Goal: Feedback & Contribution: Contribute content

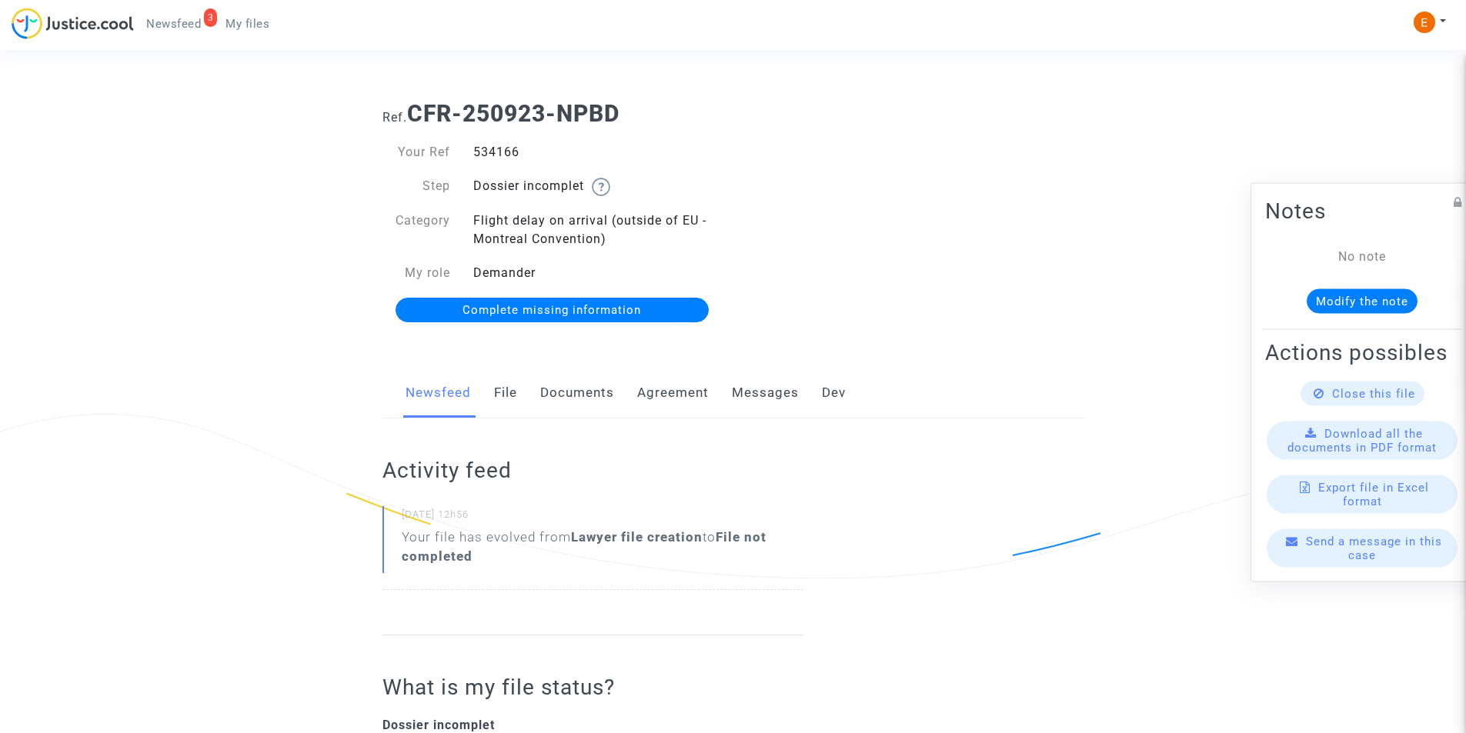
click at [589, 398] on link "Documents" at bounding box center [577, 393] width 74 height 51
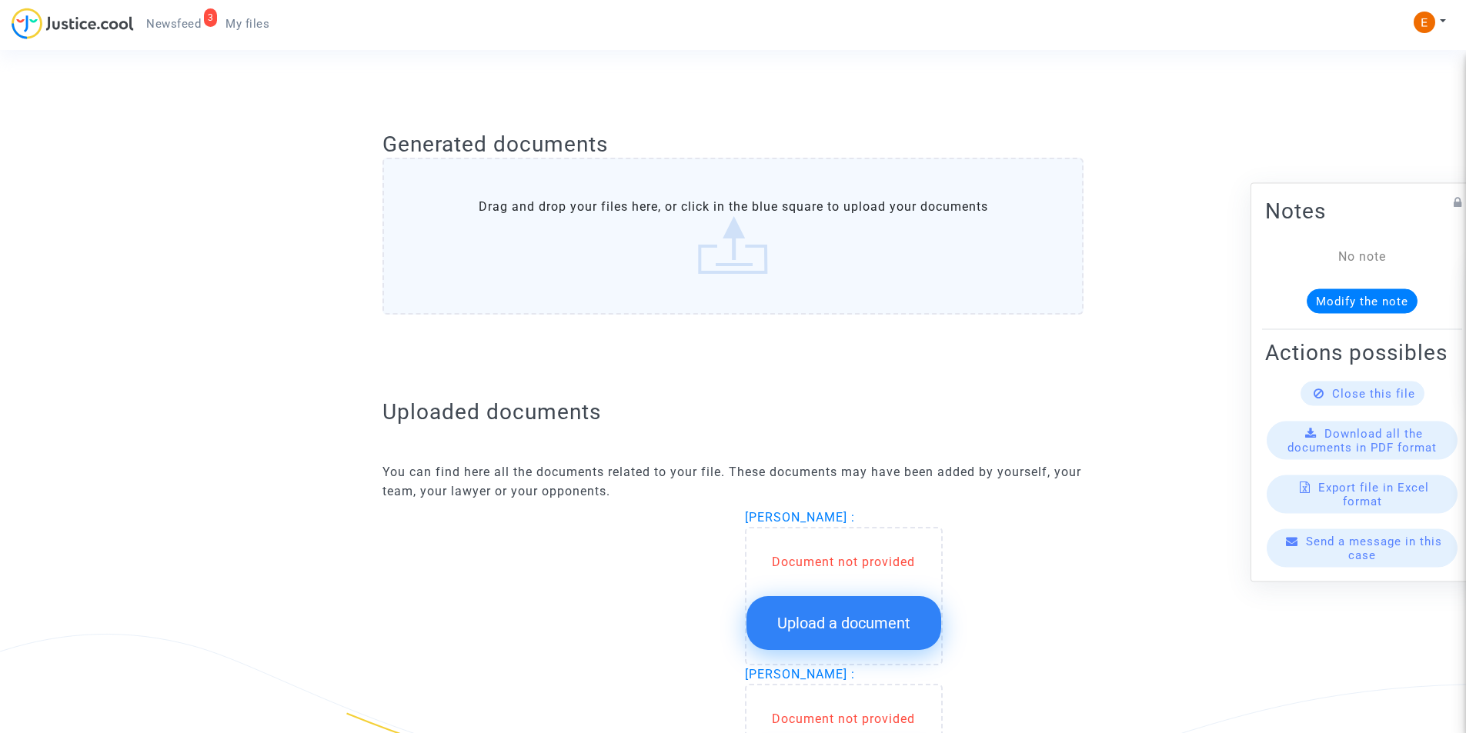
scroll to position [692, 0]
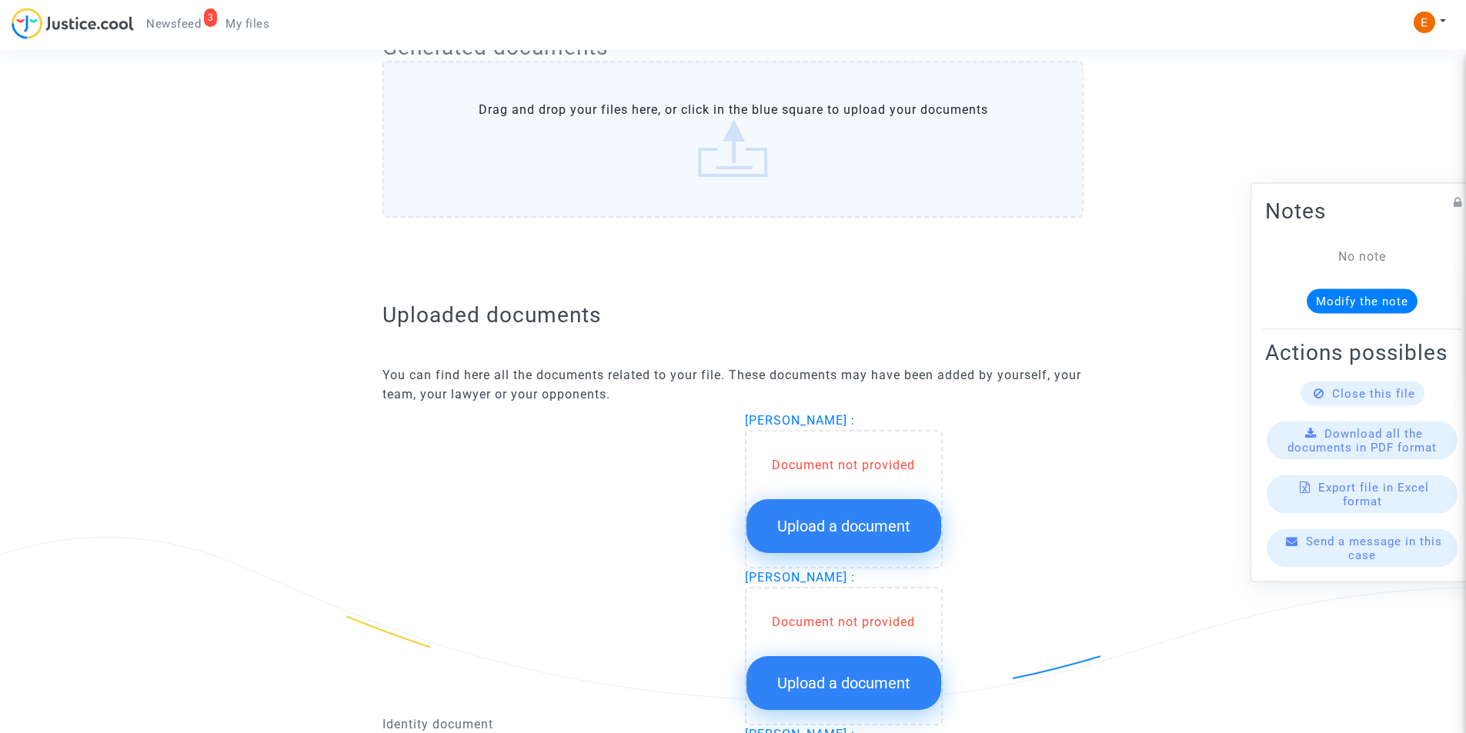
click at [783, 521] on span "Upload a document" at bounding box center [843, 526] width 133 height 18
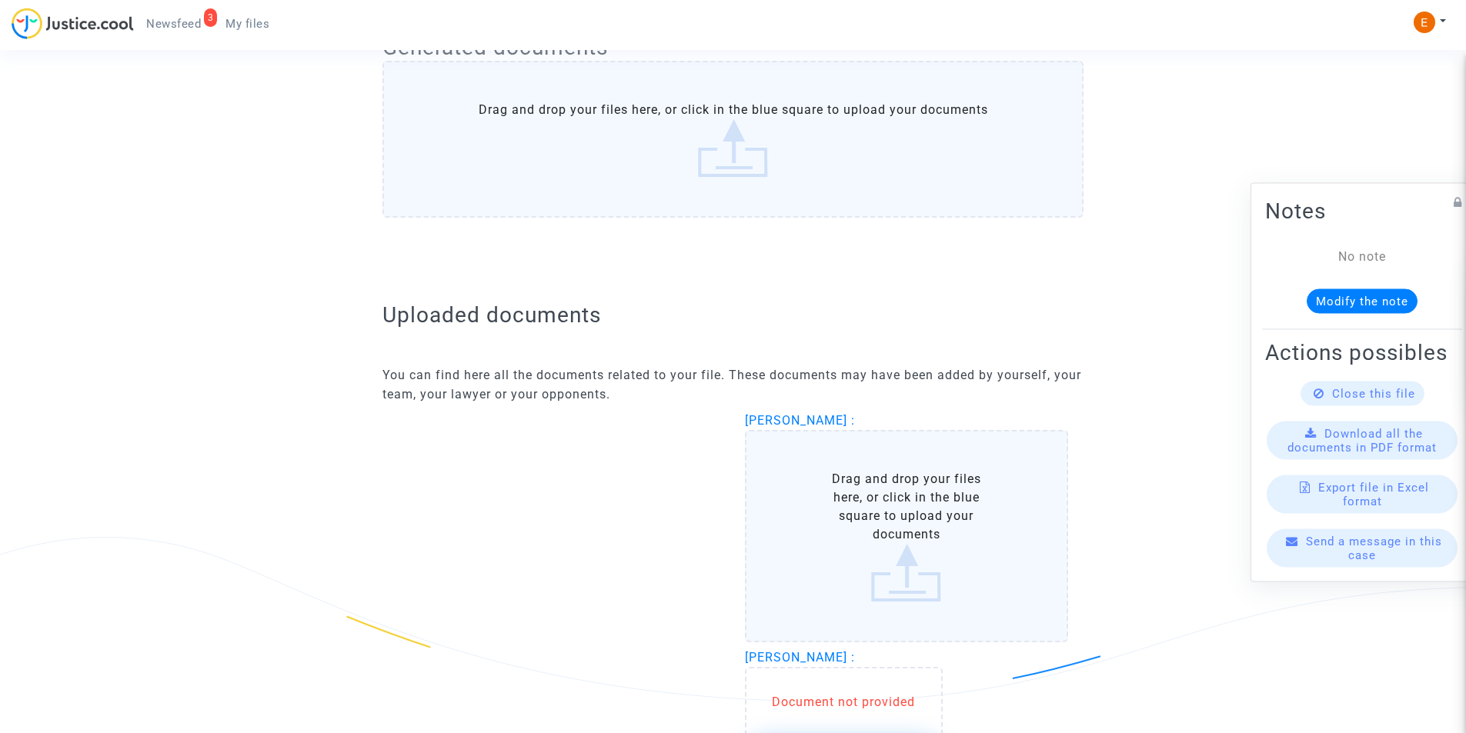
click at [814, 507] on label "Drag and drop your files here, or click in the blue square to upload your docum…" at bounding box center [907, 536] width 324 height 212
click at [0, 0] on input "Drag and drop your files here, or click in the blue square to upload your docum…" at bounding box center [0, 0] width 0 height 0
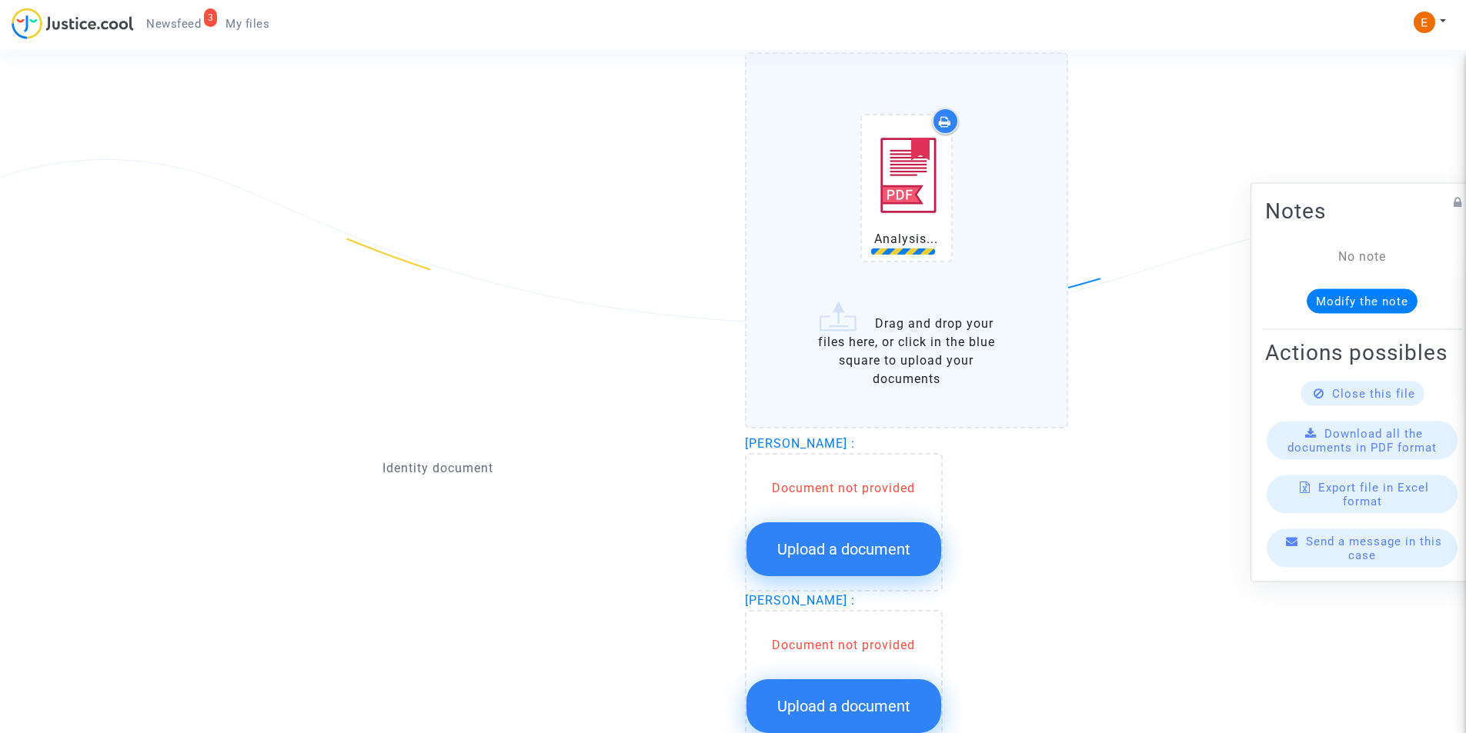
scroll to position [1077, 0]
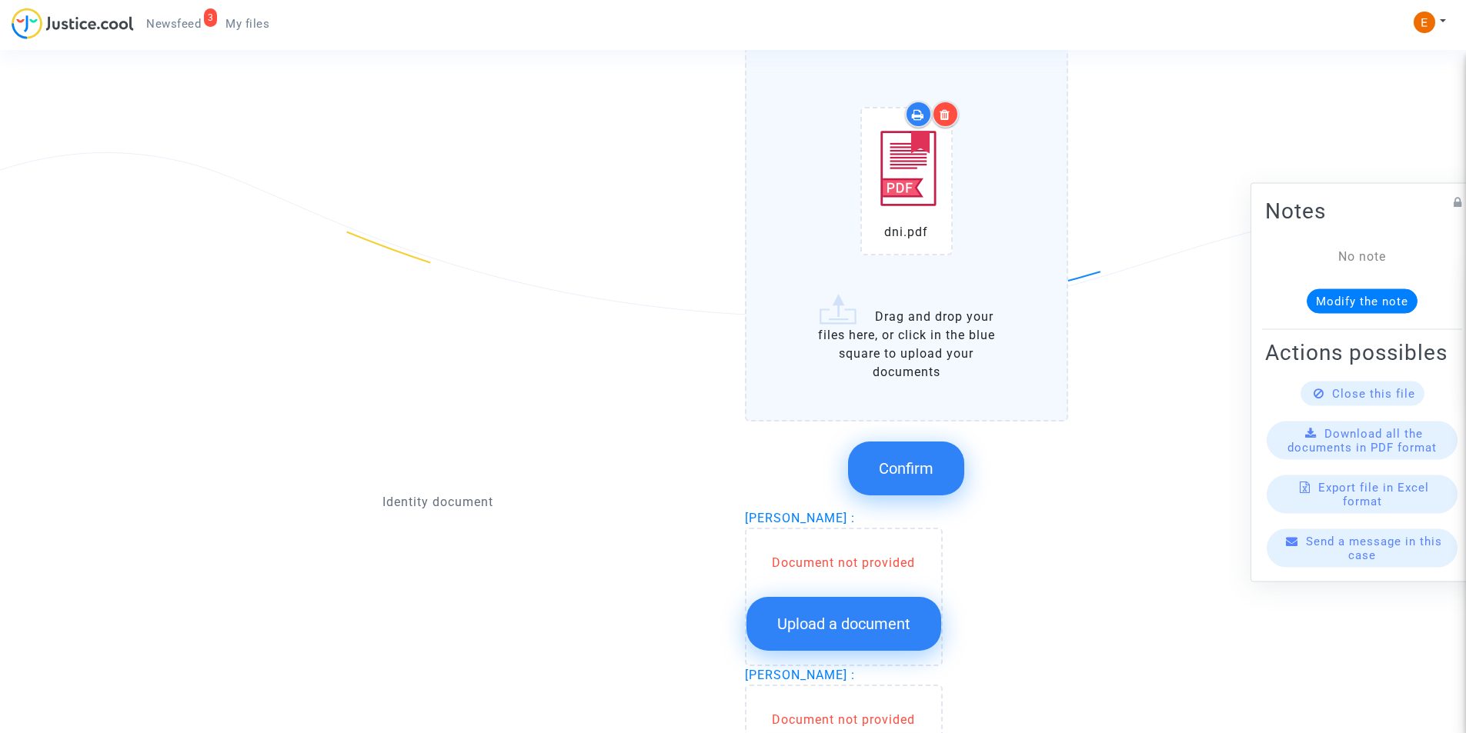
click at [931, 461] on span "Confirm" at bounding box center [906, 468] width 55 height 18
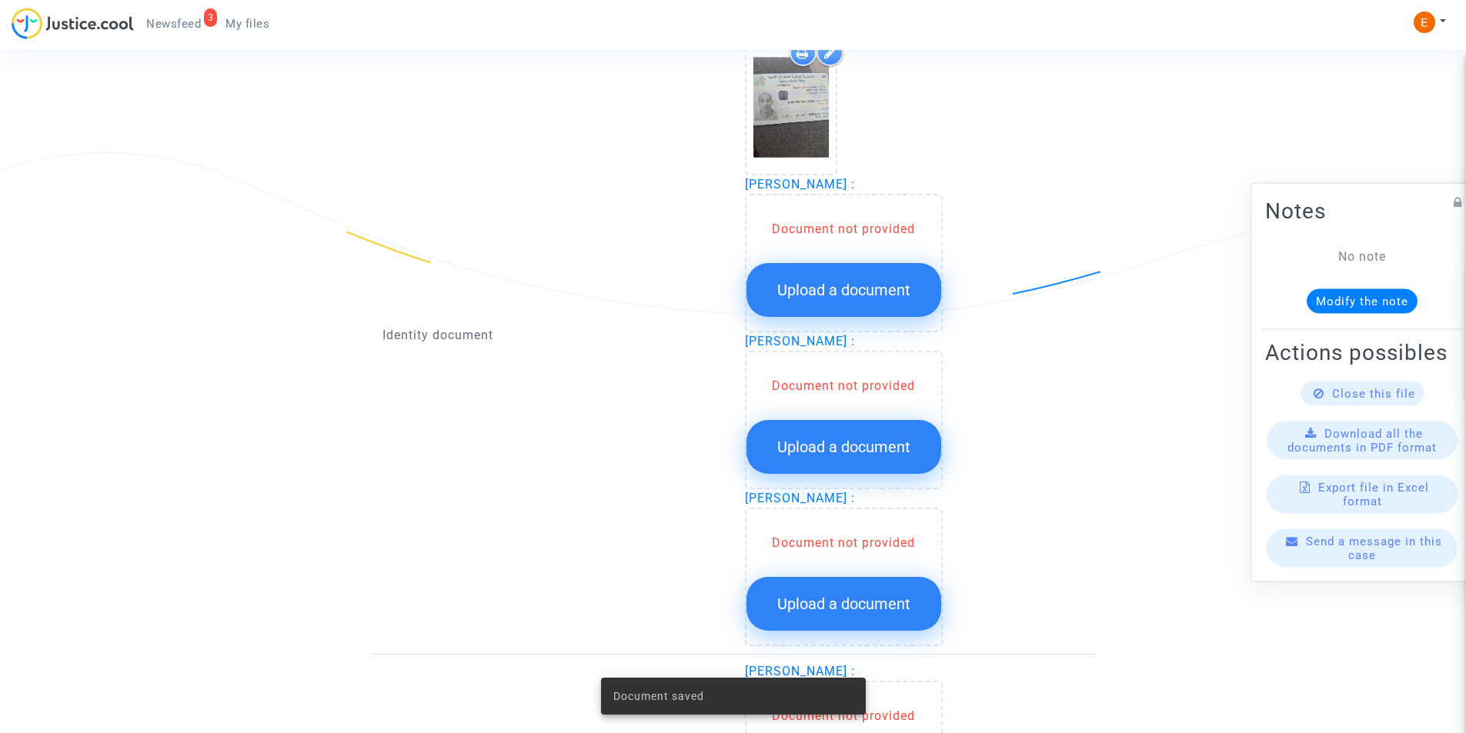
click at [838, 286] on span "Upload a document" at bounding box center [843, 290] width 133 height 18
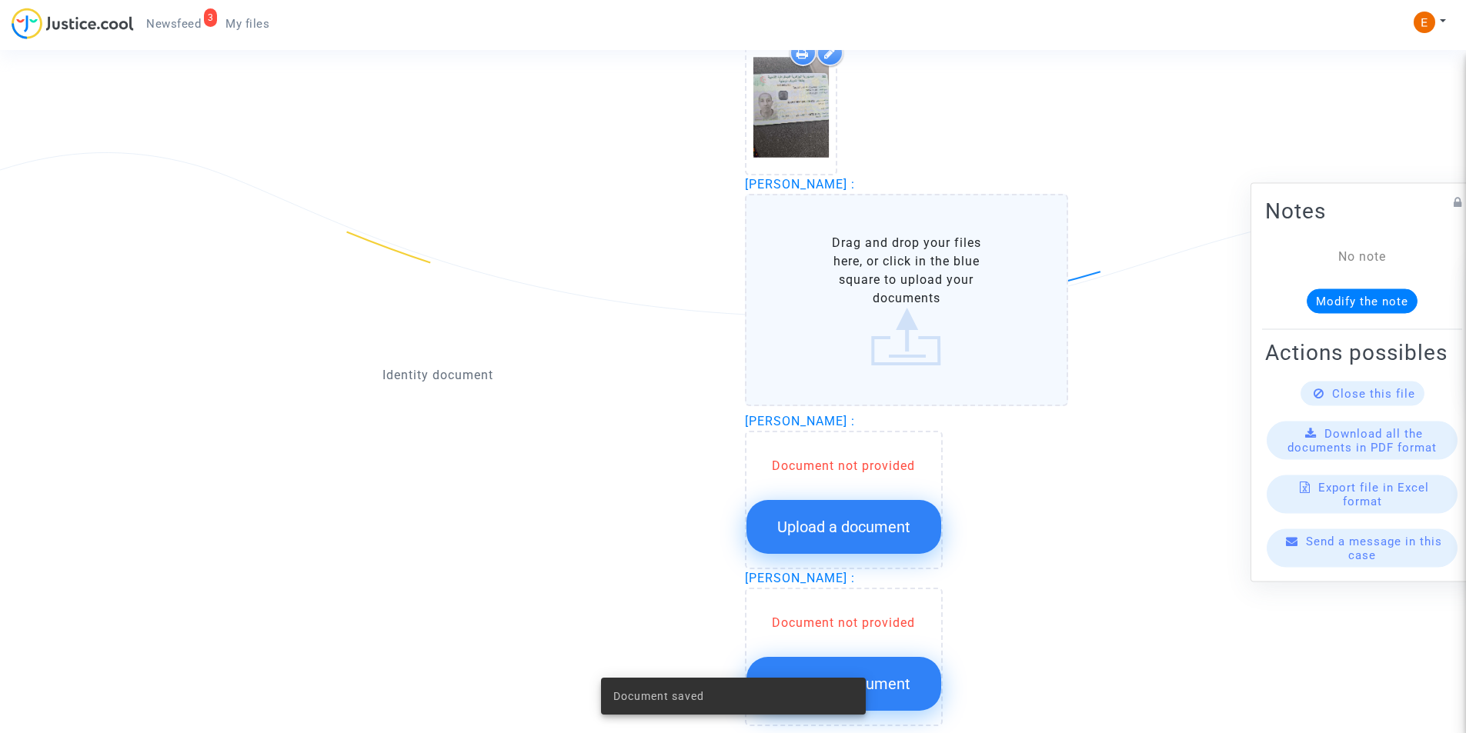
click at [845, 285] on label "Drag and drop your files here, or click in the blue square to upload your docum…" at bounding box center [907, 300] width 324 height 212
click at [0, 0] on input "Drag and drop your files here, or click in the blue square to upload your docum…" at bounding box center [0, 0] width 0 height 0
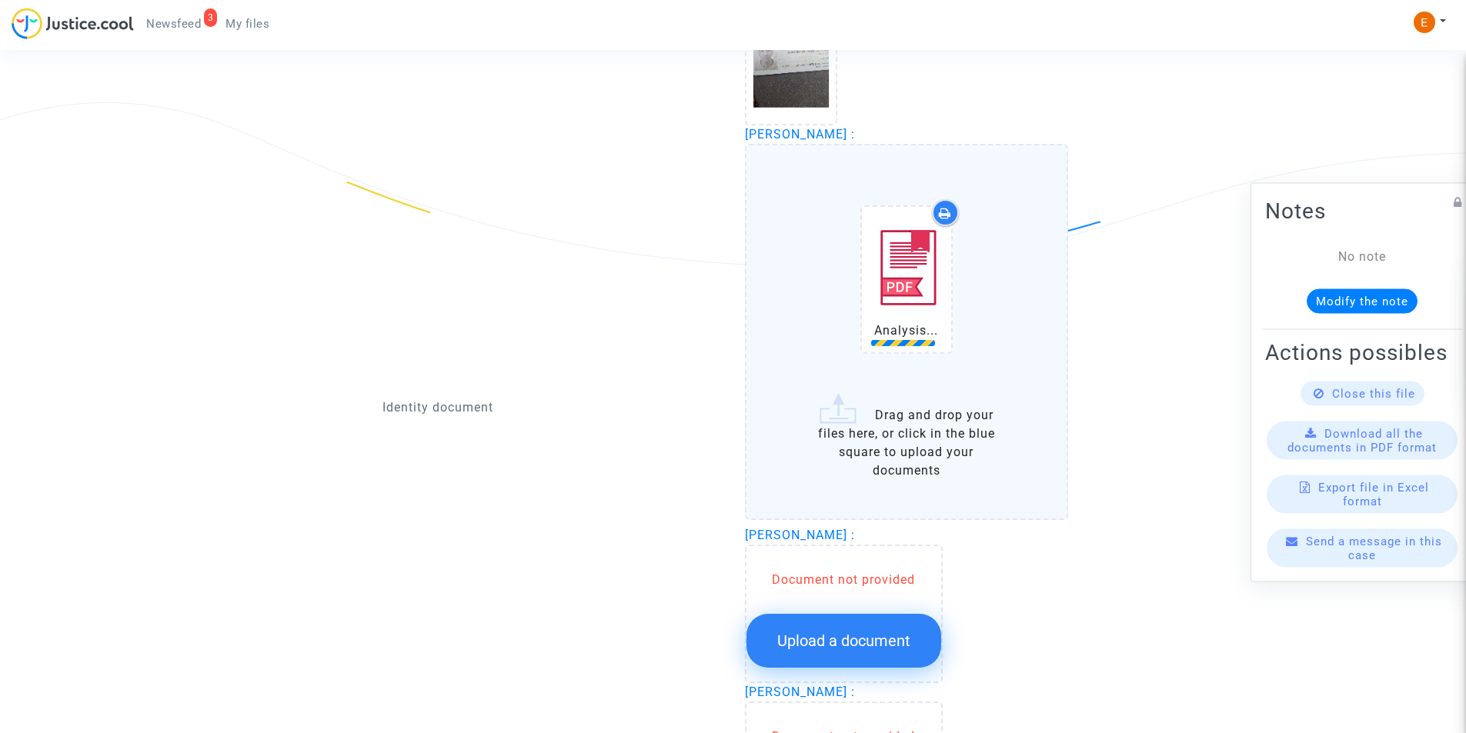
scroll to position [1154, 0]
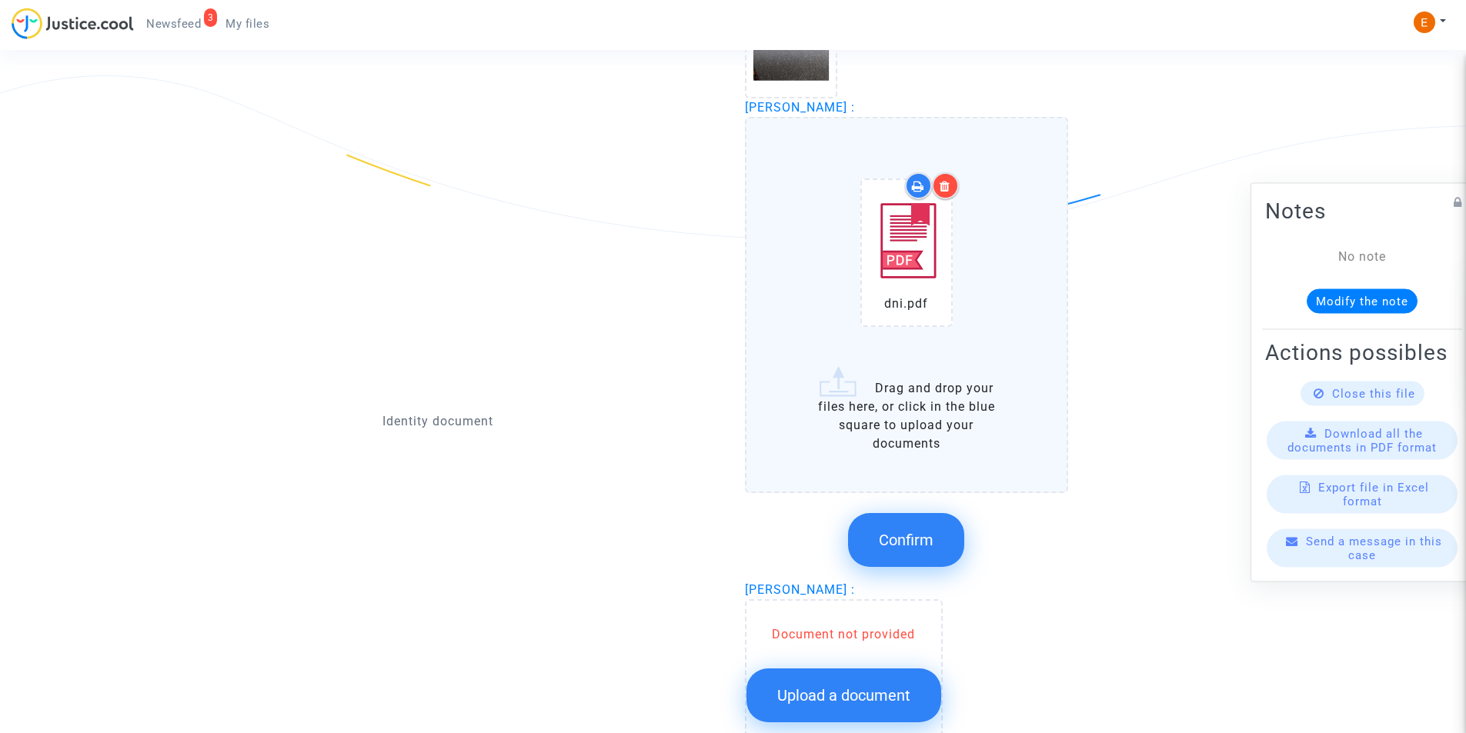
click at [946, 179] on div at bounding box center [945, 185] width 27 height 27
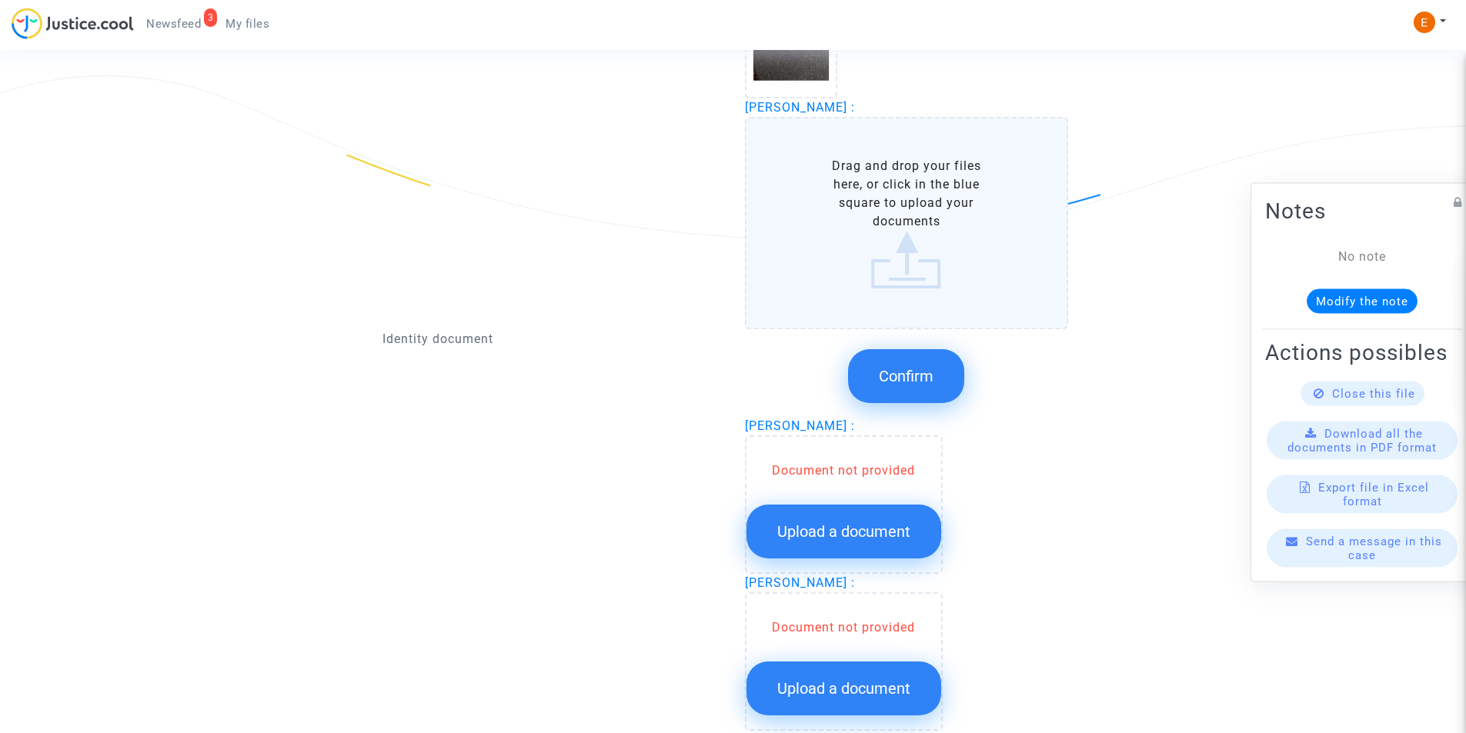
click at [908, 255] on label "Drag and drop your files here, or click in the blue square to upload your docum…" at bounding box center [907, 223] width 324 height 212
click at [0, 0] on input "Drag and drop your files here, or click in the blue square to upload your docum…" at bounding box center [0, 0] width 0 height 0
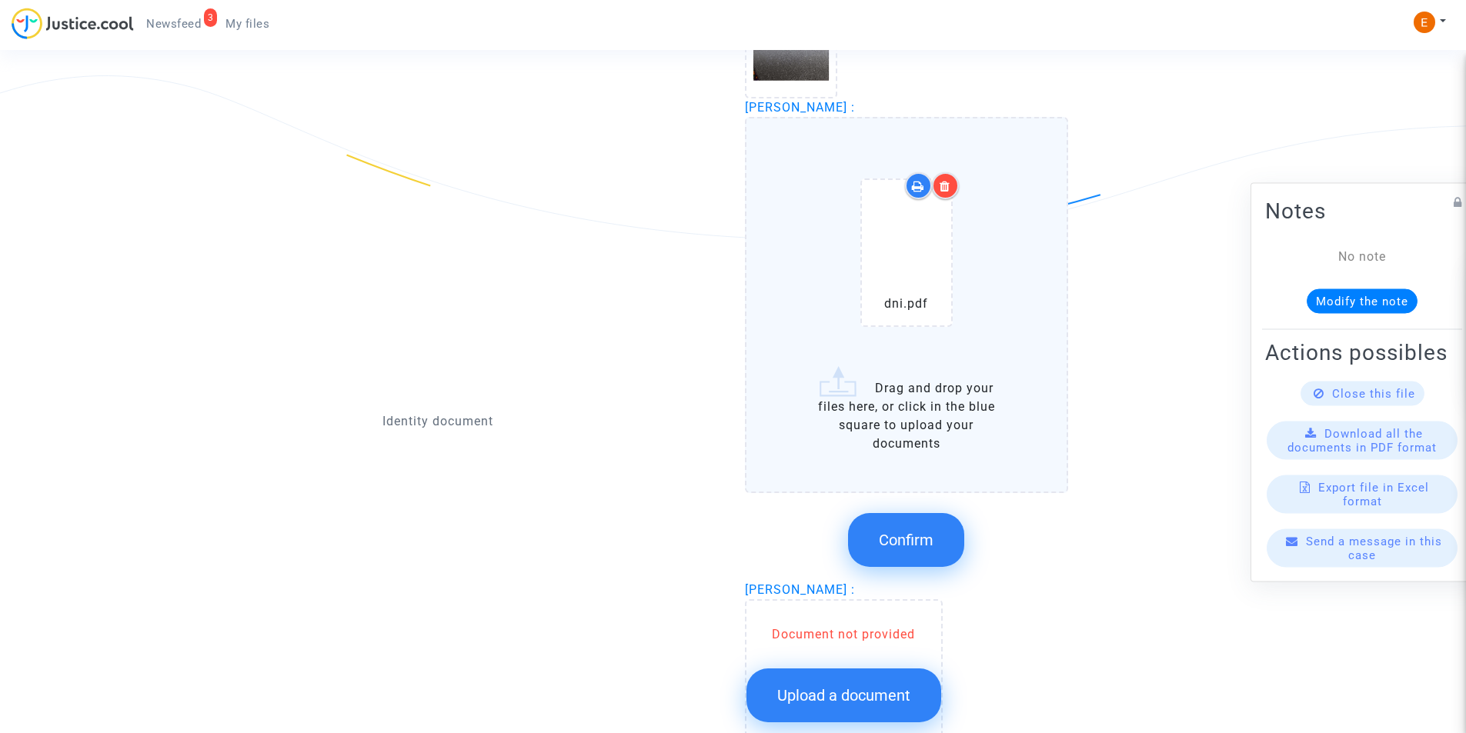
click at [941, 172] on div at bounding box center [945, 185] width 27 height 27
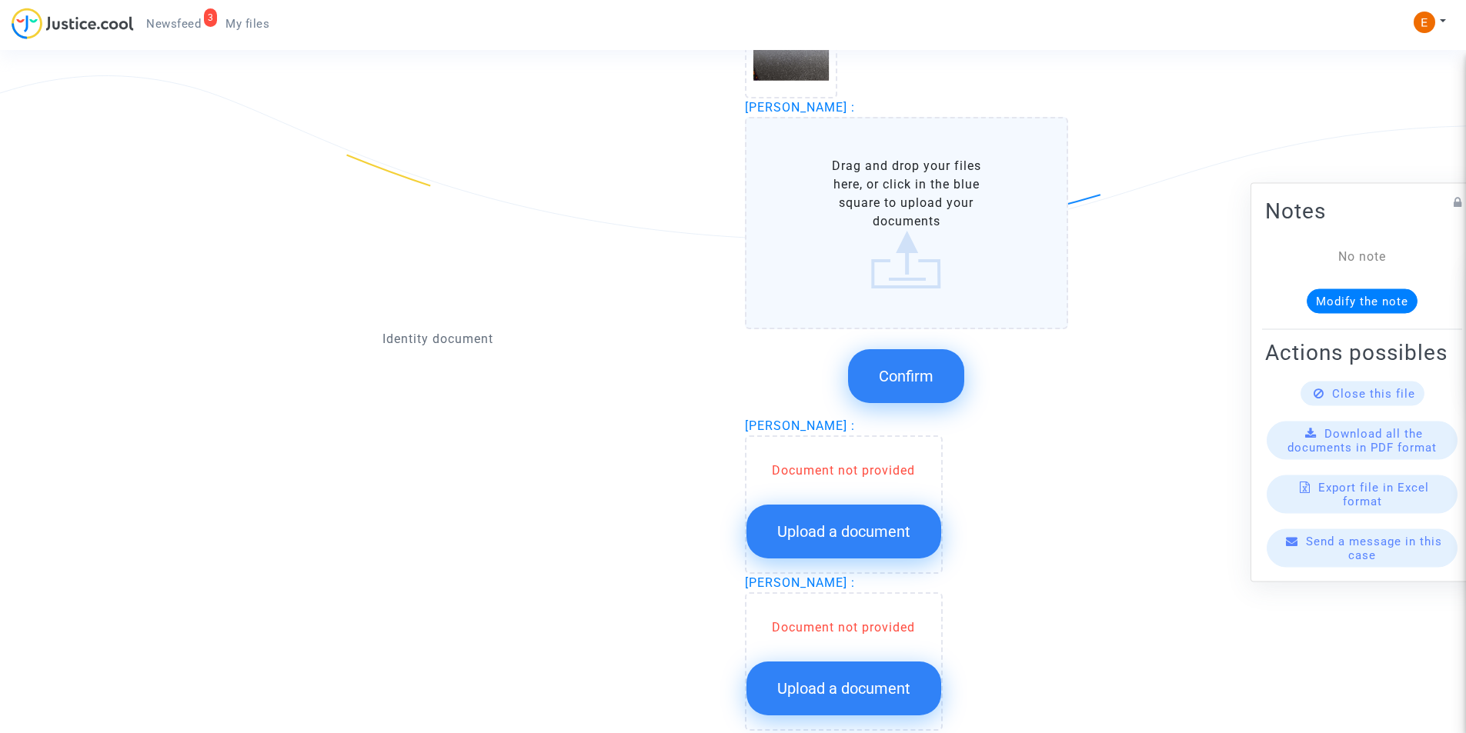
click at [912, 228] on label "Drag and drop your files here, or click in the blue square to upload your docum…" at bounding box center [907, 223] width 324 height 212
click at [0, 0] on input "Drag and drop your files here, or click in the blue square to upload your docum…" at bounding box center [0, 0] width 0 height 0
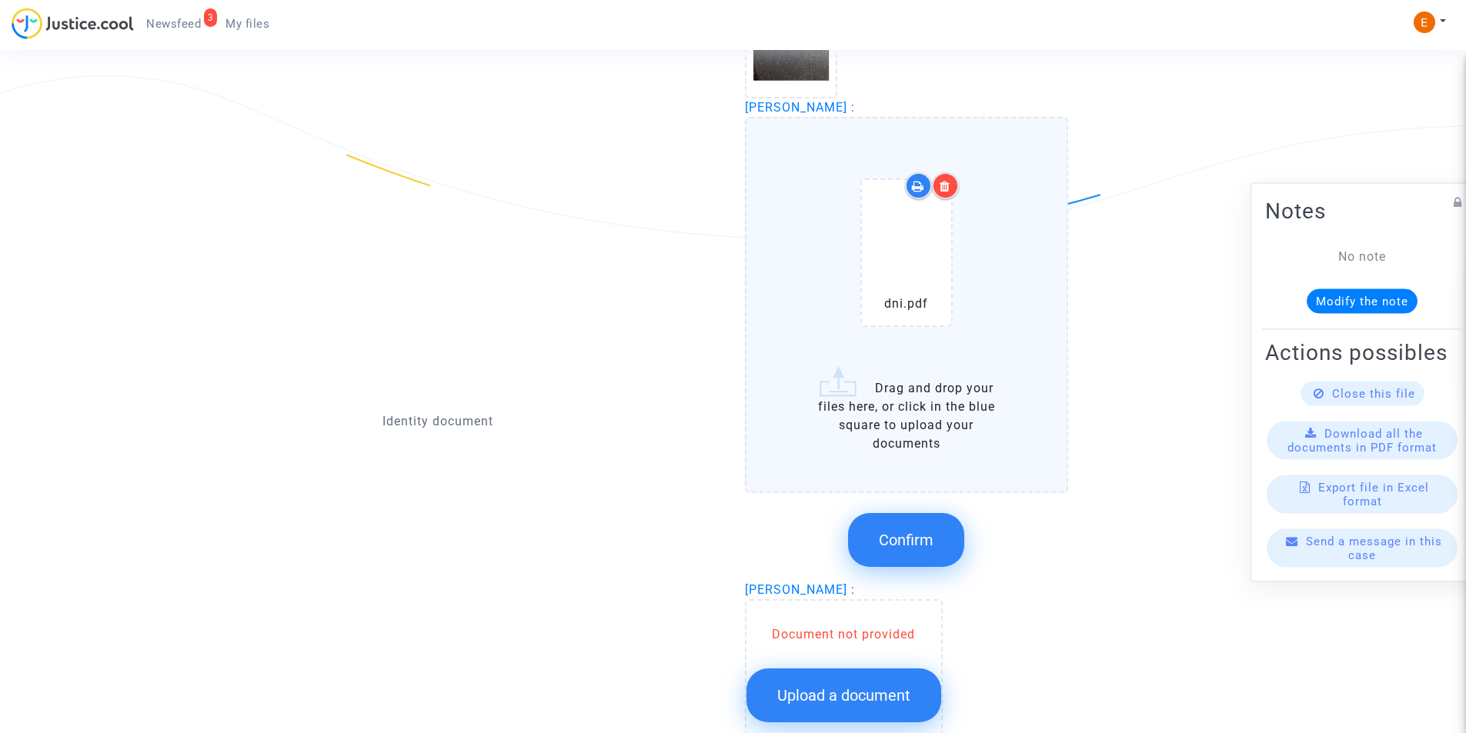
click at [912, 549] on button "Confirm" at bounding box center [906, 540] width 116 height 54
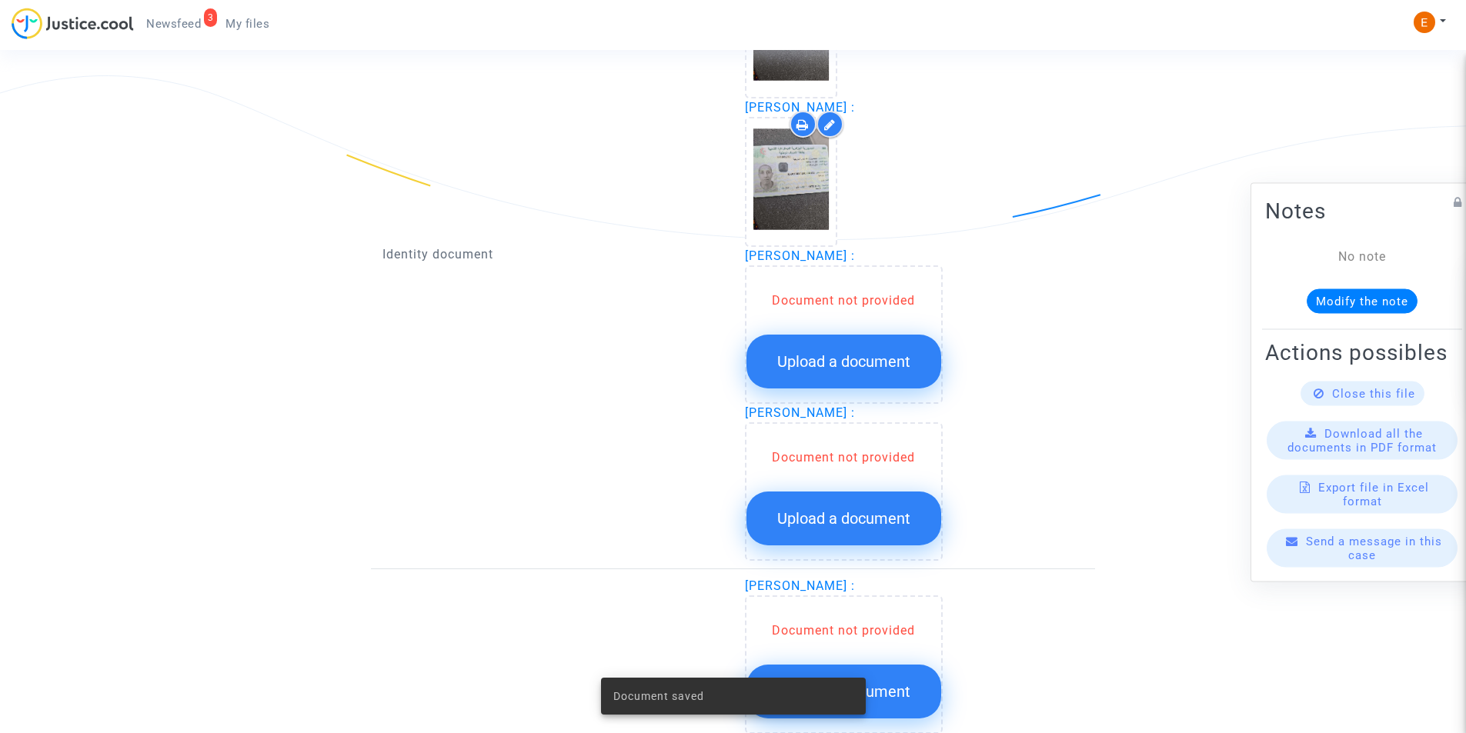
click at [834, 359] on span "Upload a document" at bounding box center [843, 361] width 133 height 18
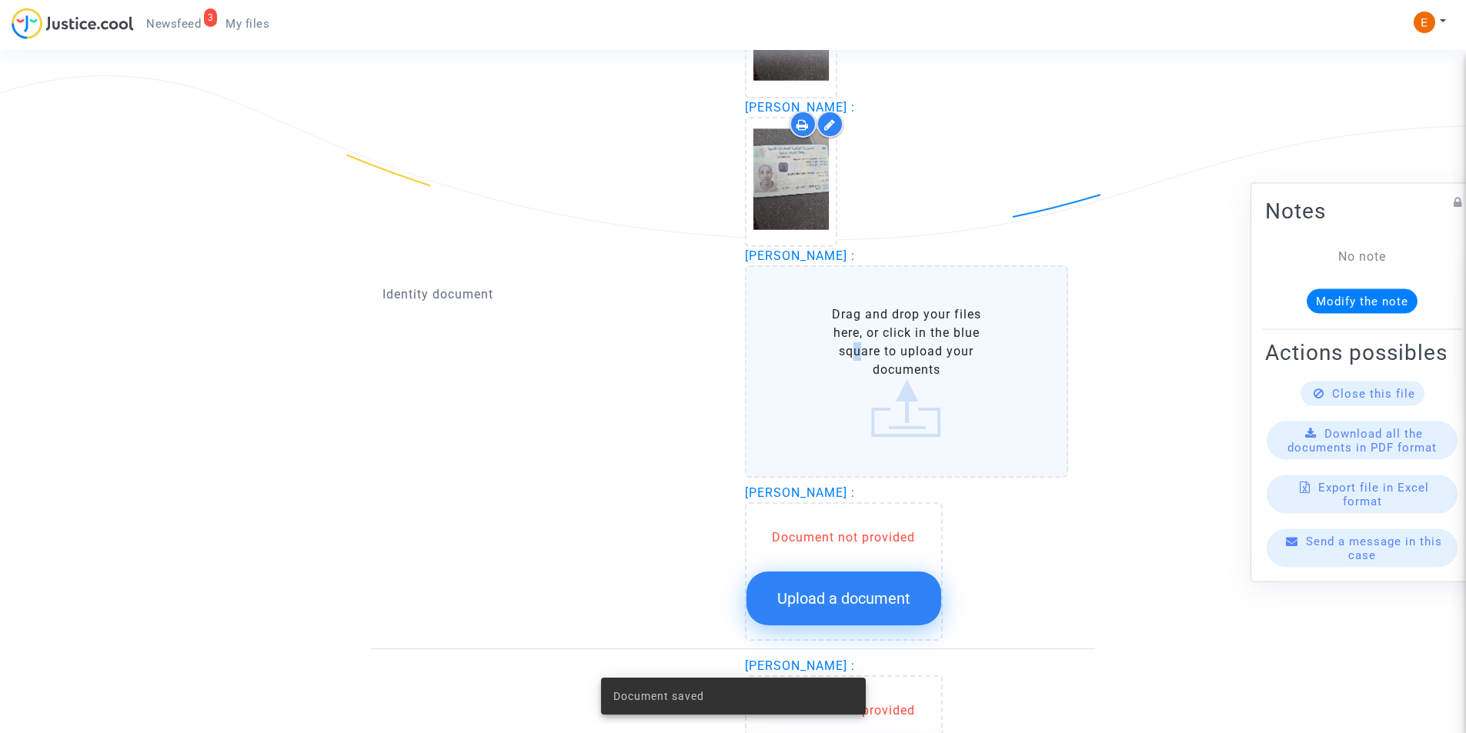
click at [851, 350] on label "Drag and drop your files here, or click in the blue square to upload your docum…" at bounding box center [907, 371] width 324 height 212
click at [827, 382] on label "Drag and drop your files here, or click in the blue square to upload your docum…" at bounding box center [907, 371] width 324 height 212
click at [0, 0] on input "Drag and drop your files here, or click in the blue square to upload your docum…" at bounding box center [0, 0] width 0 height 0
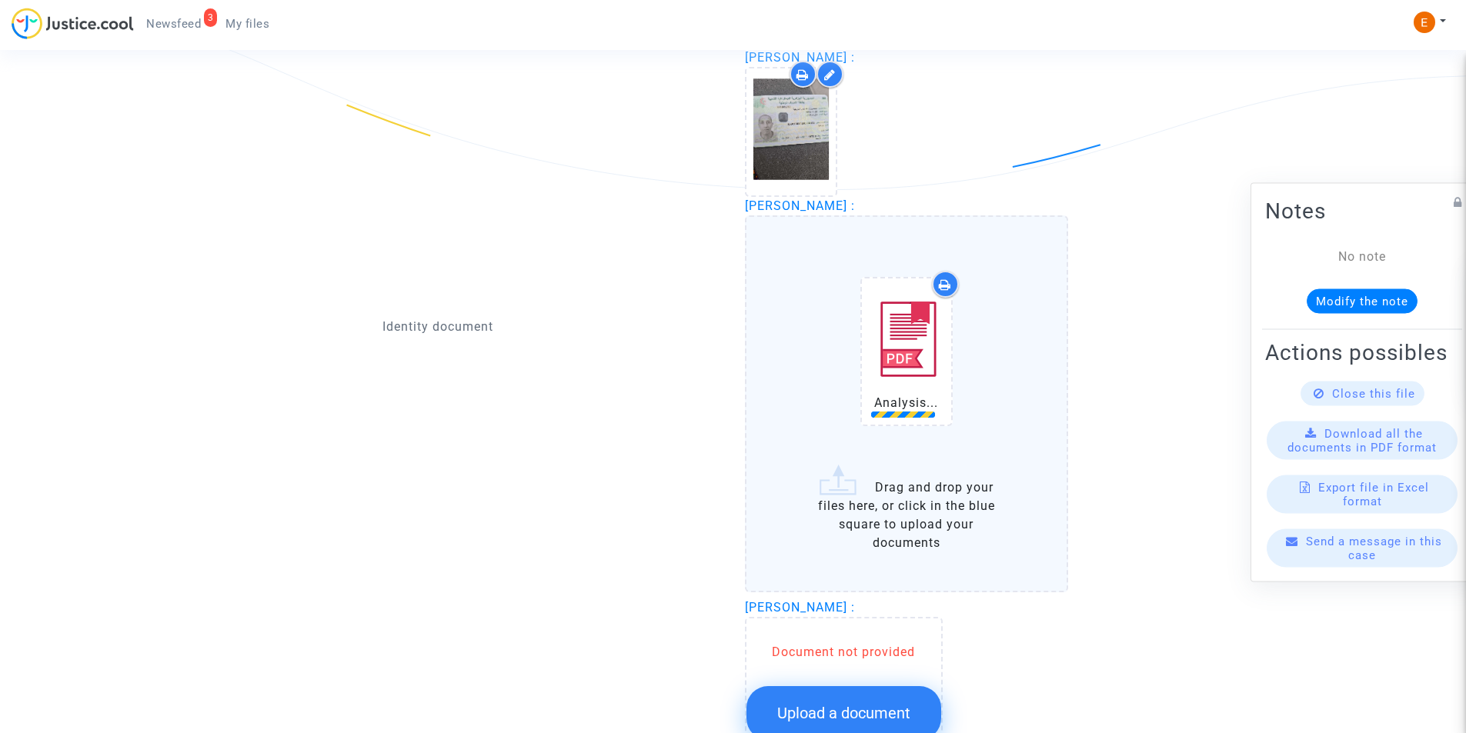
scroll to position [1231, 0]
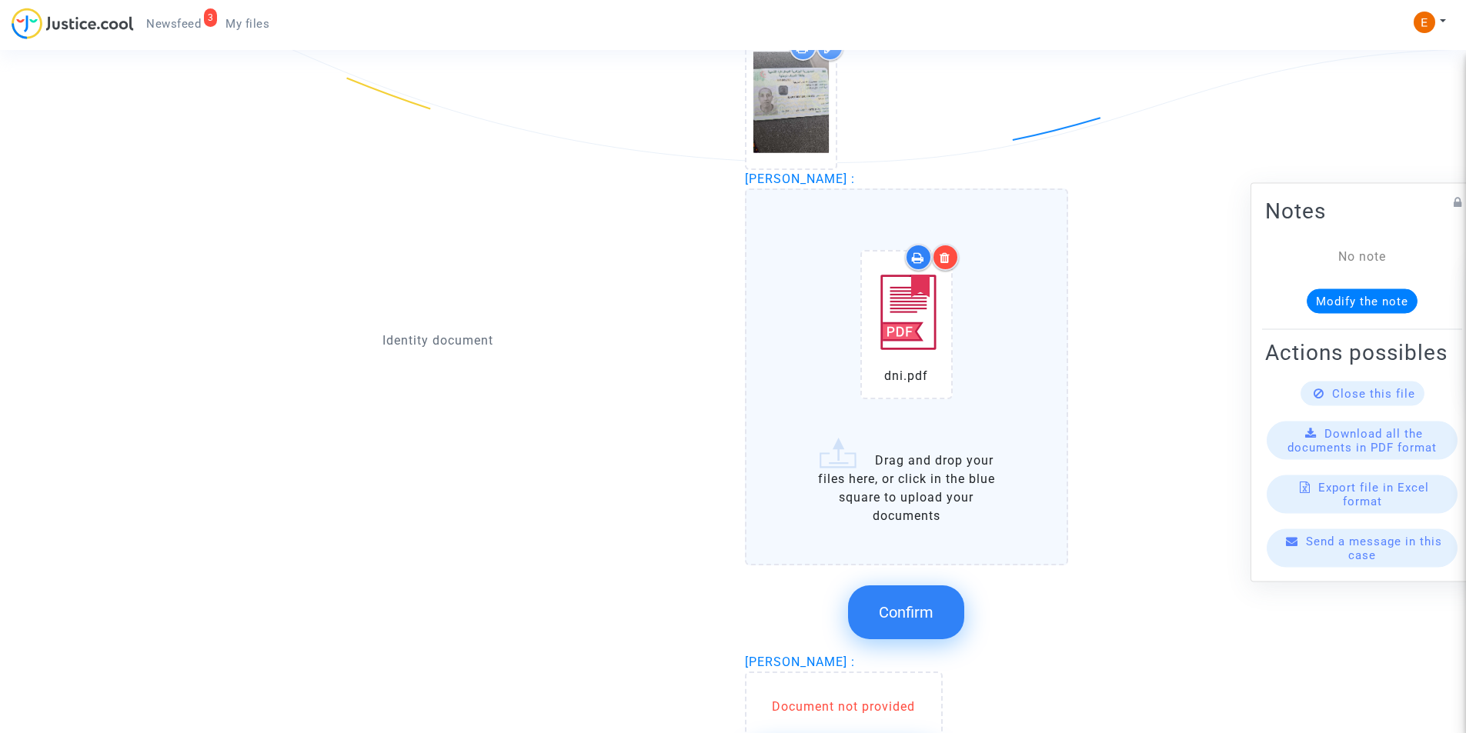
click at [894, 611] on span "Confirm" at bounding box center [906, 612] width 55 height 18
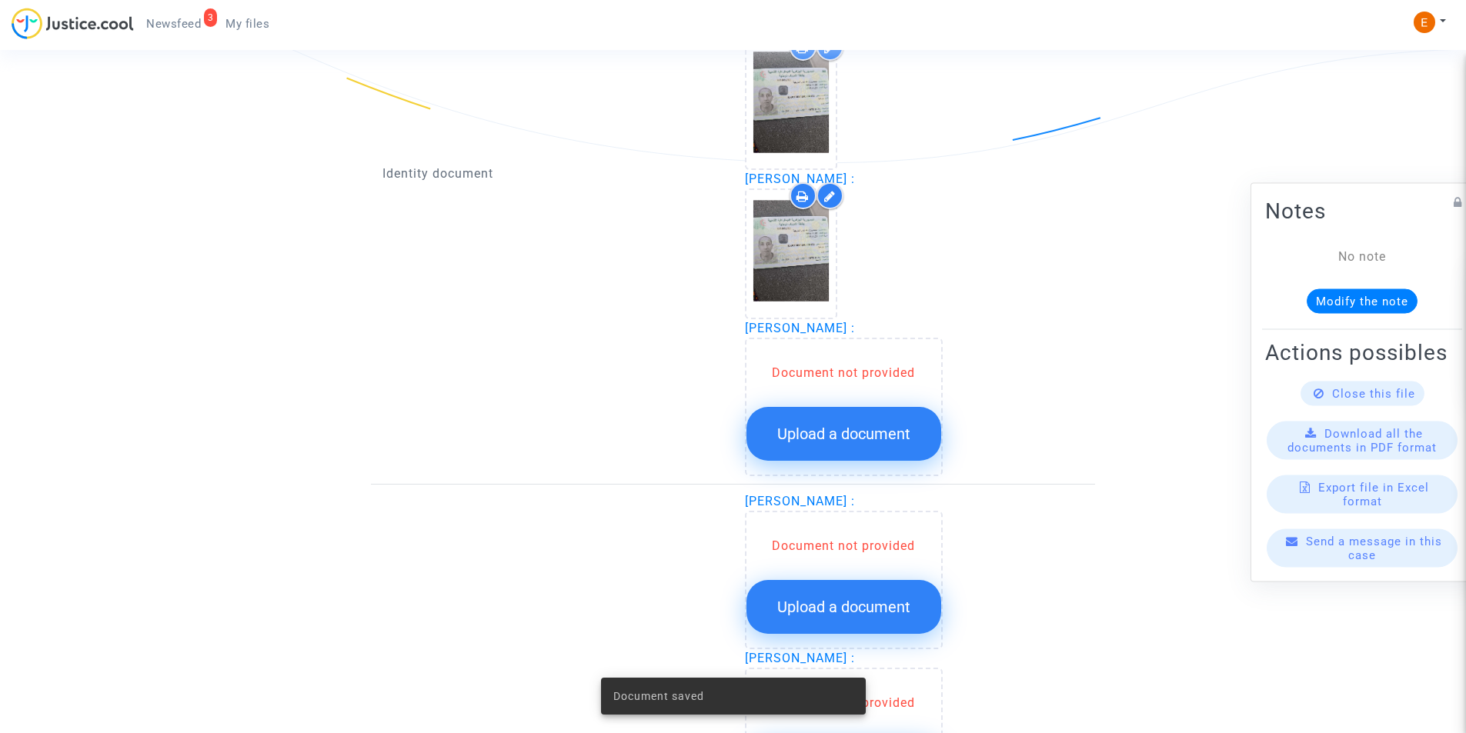
click at [848, 432] on span "Upload a document" at bounding box center [843, 434] width 133 height 18
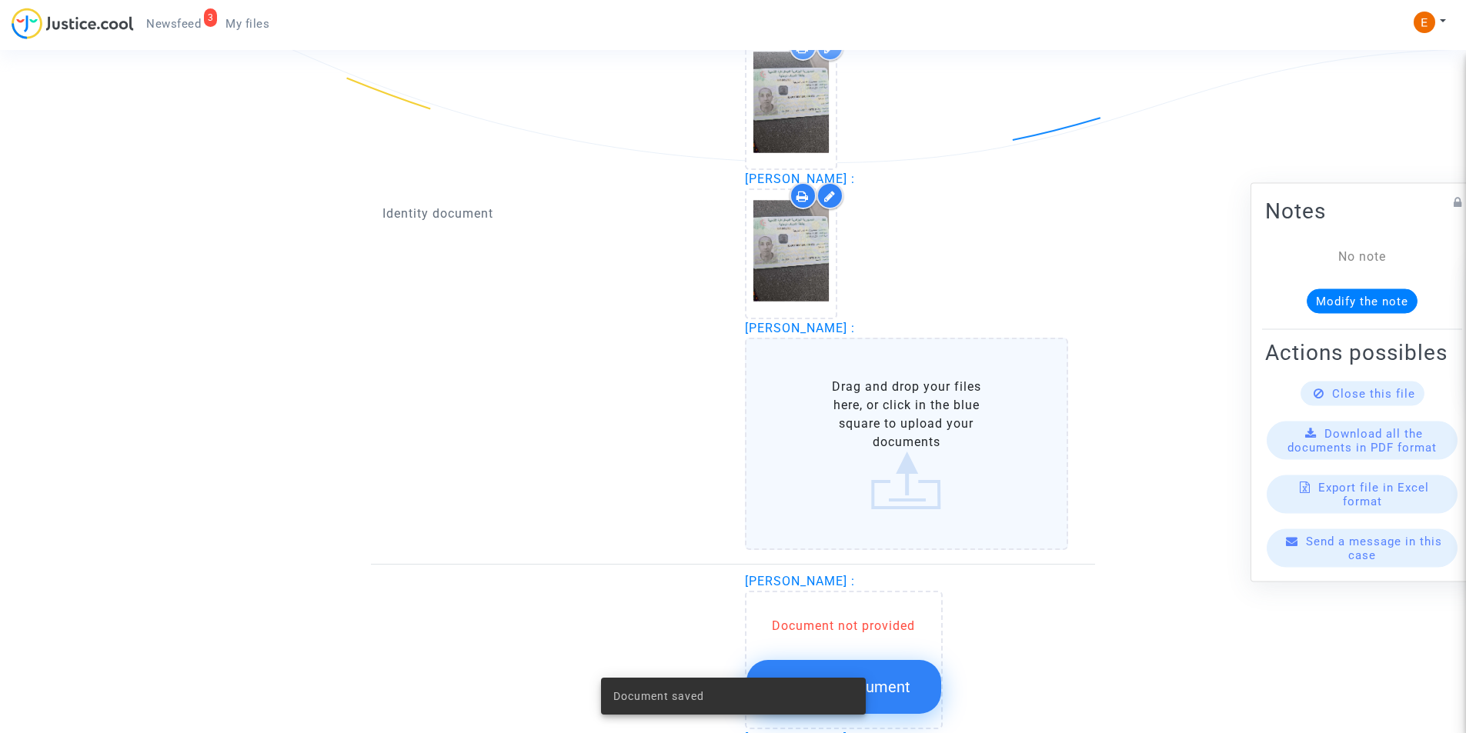
click at [871, 423] on label "Drag and drop your files here, or click in the blue square to upload your docum…" at bounding box center [907, 444] width 324 height 212
click at [0, 0] on input "Drag and drop your files here, or click in the blue square to upload your docum…" at bounding box center [0, 0] width 0 height 0
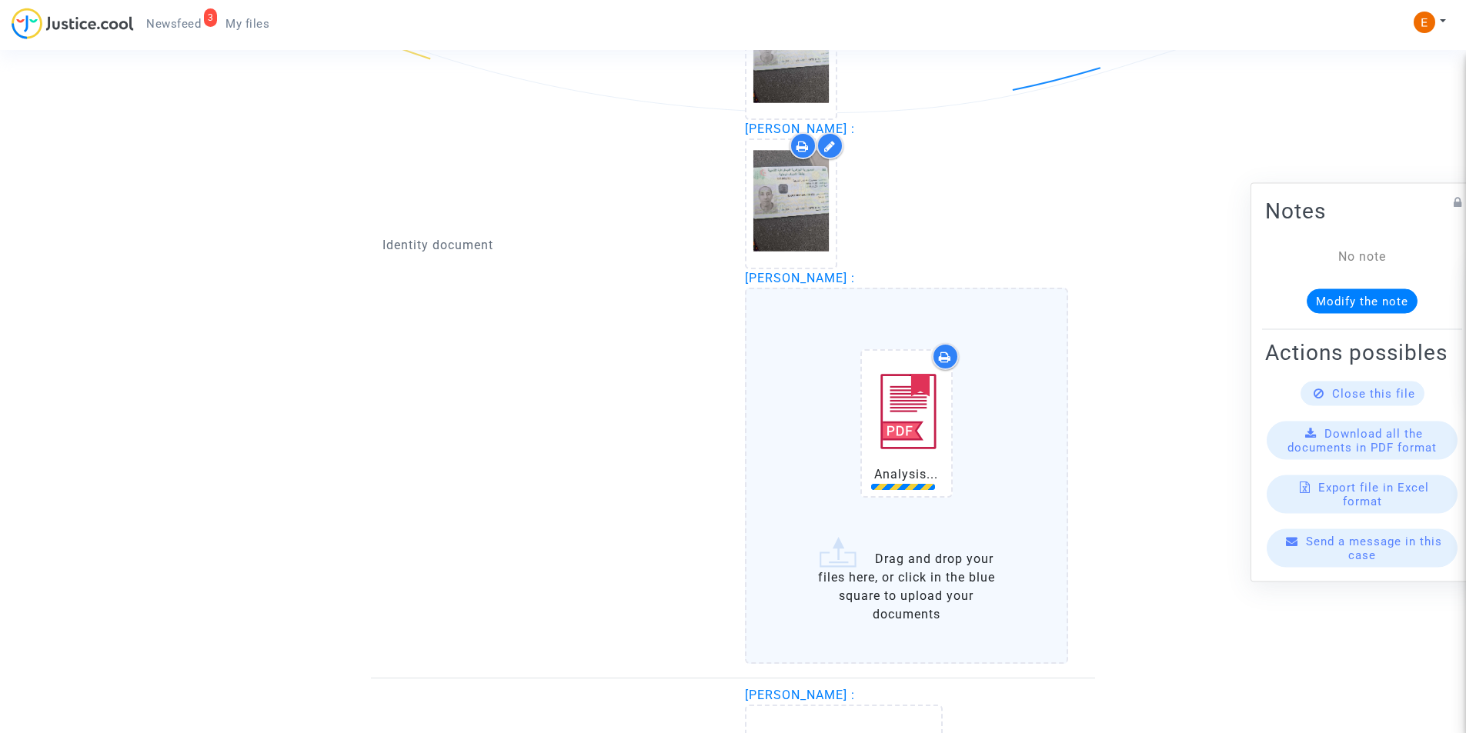
scroll to position [1308, 0]
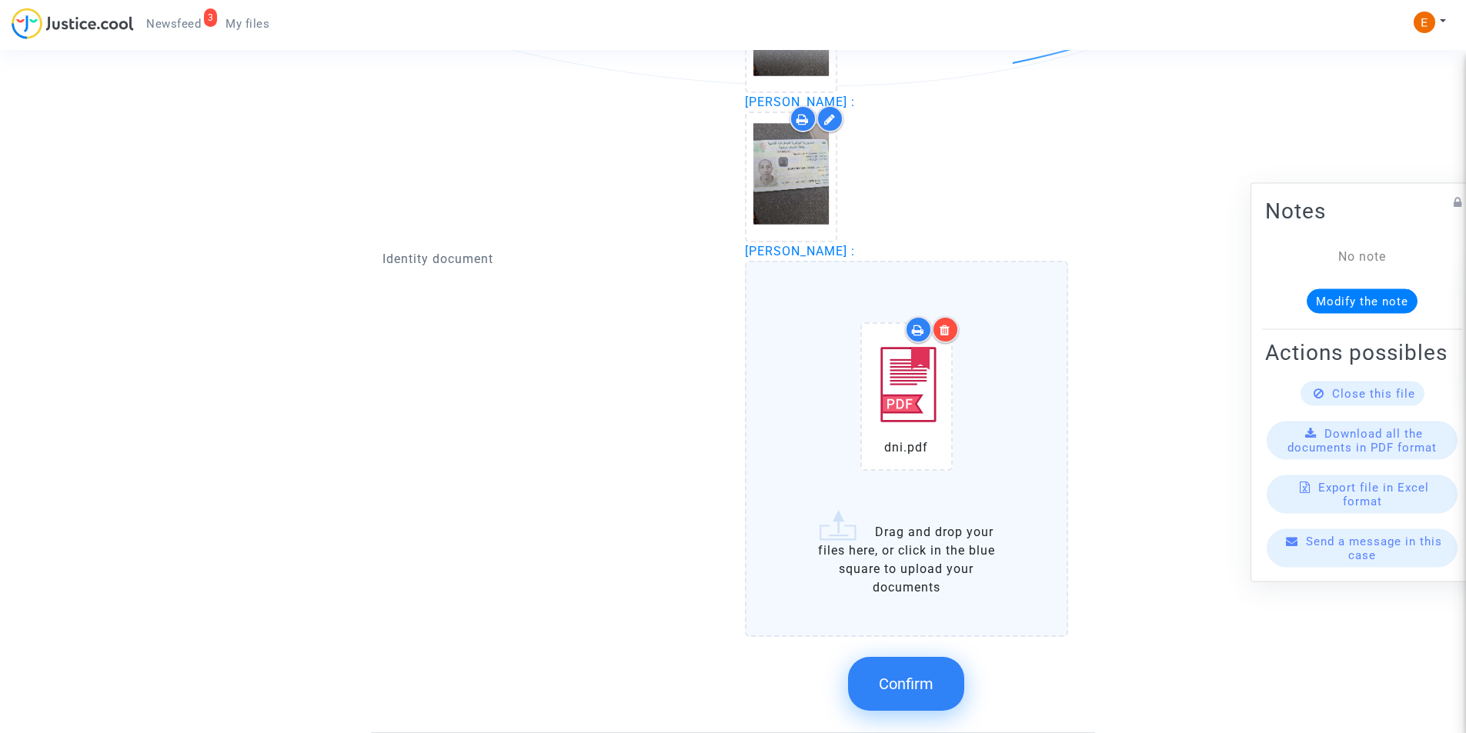
click at [884, 682] on span "Confirm" at bounding box center [906, 684] width 55 height 18
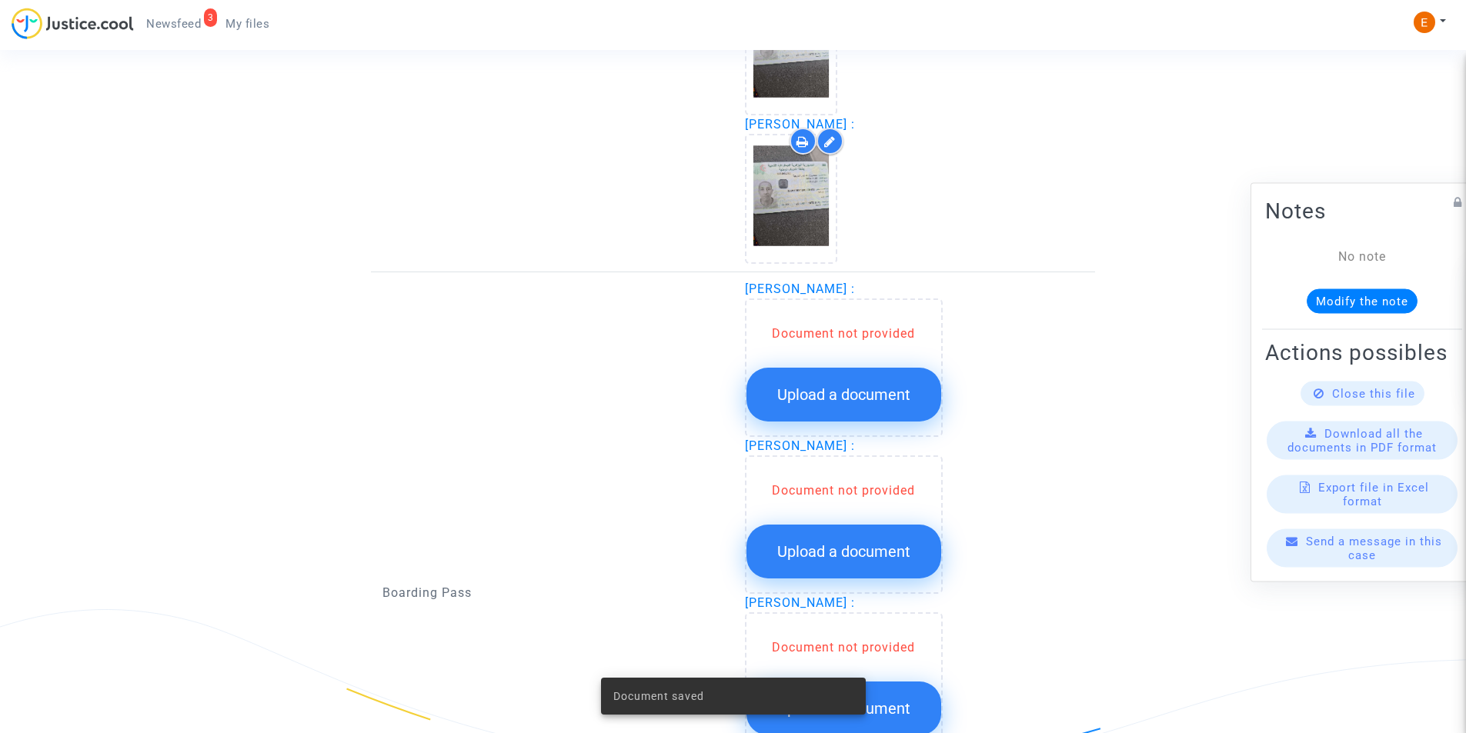
scroll to position [1462, 0]
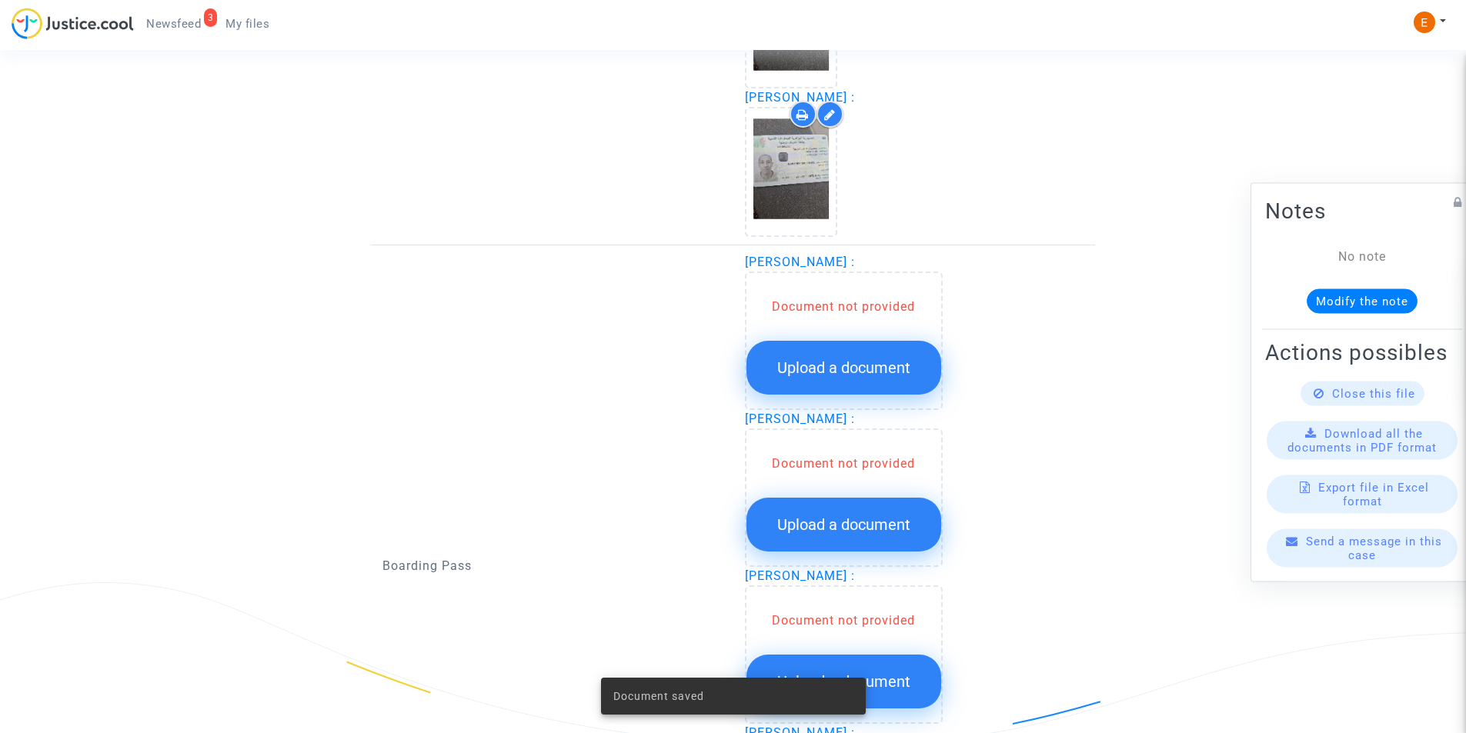
click at [829, 379] on button "Upload a document" at bounding box center [843, 368] width 195 height 54
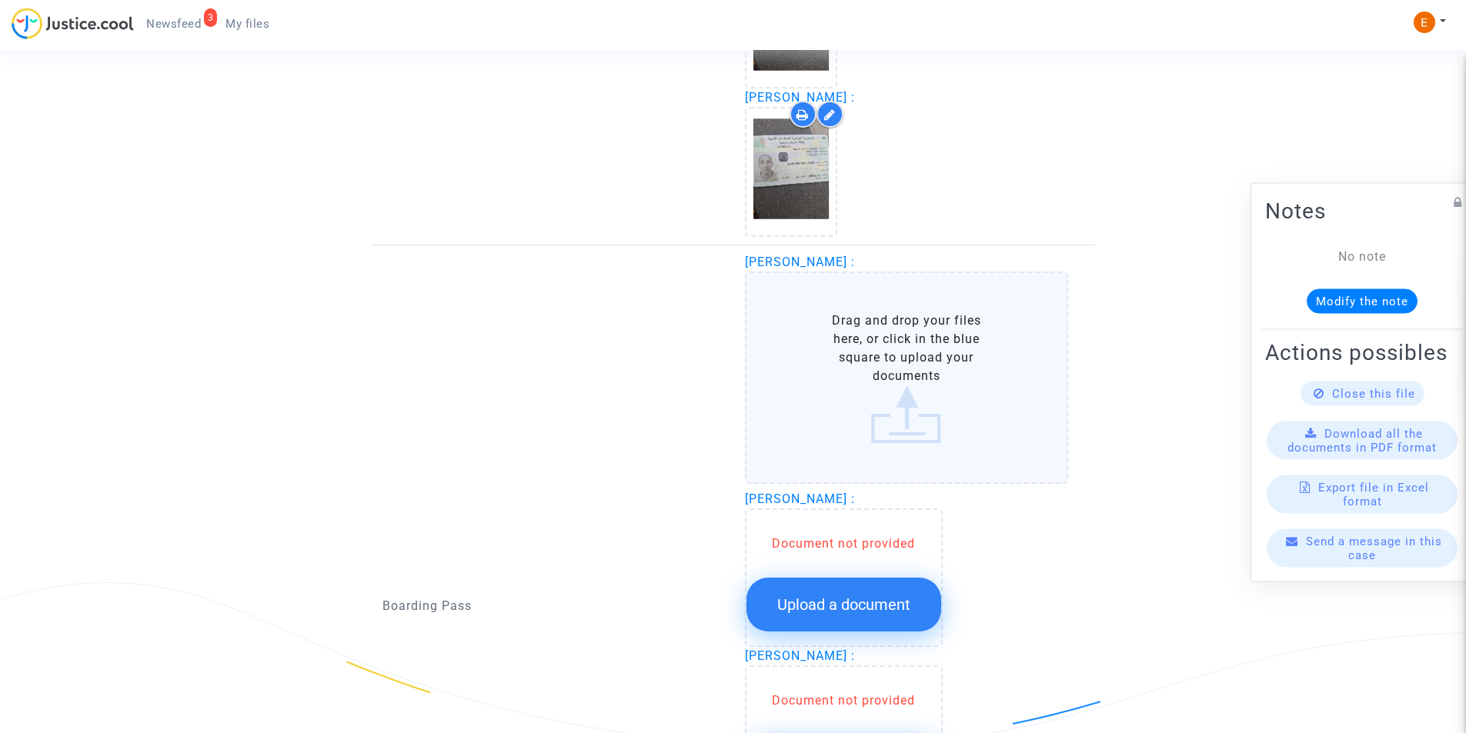
click at [826, 368] on label "Drag and drop your files here, or click in the blue square to upload your docum…" at bounding box center [907, 378] width 324 height 212
click at [0, 0] on input "Drag and drop your files here, or click in the blue square to upload your docum…" at bounding box center [0, 0] width 0 height 0
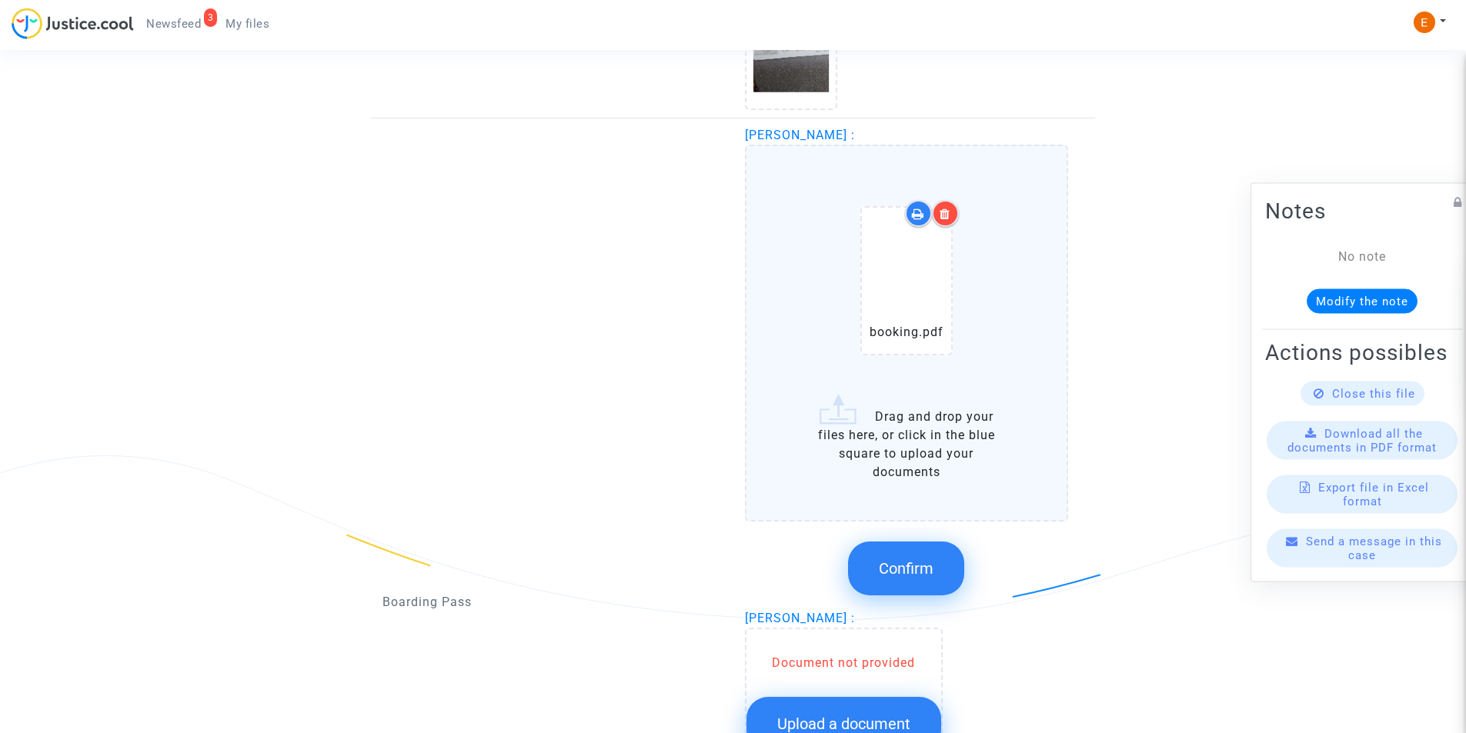
scroll to position [1616, 0]
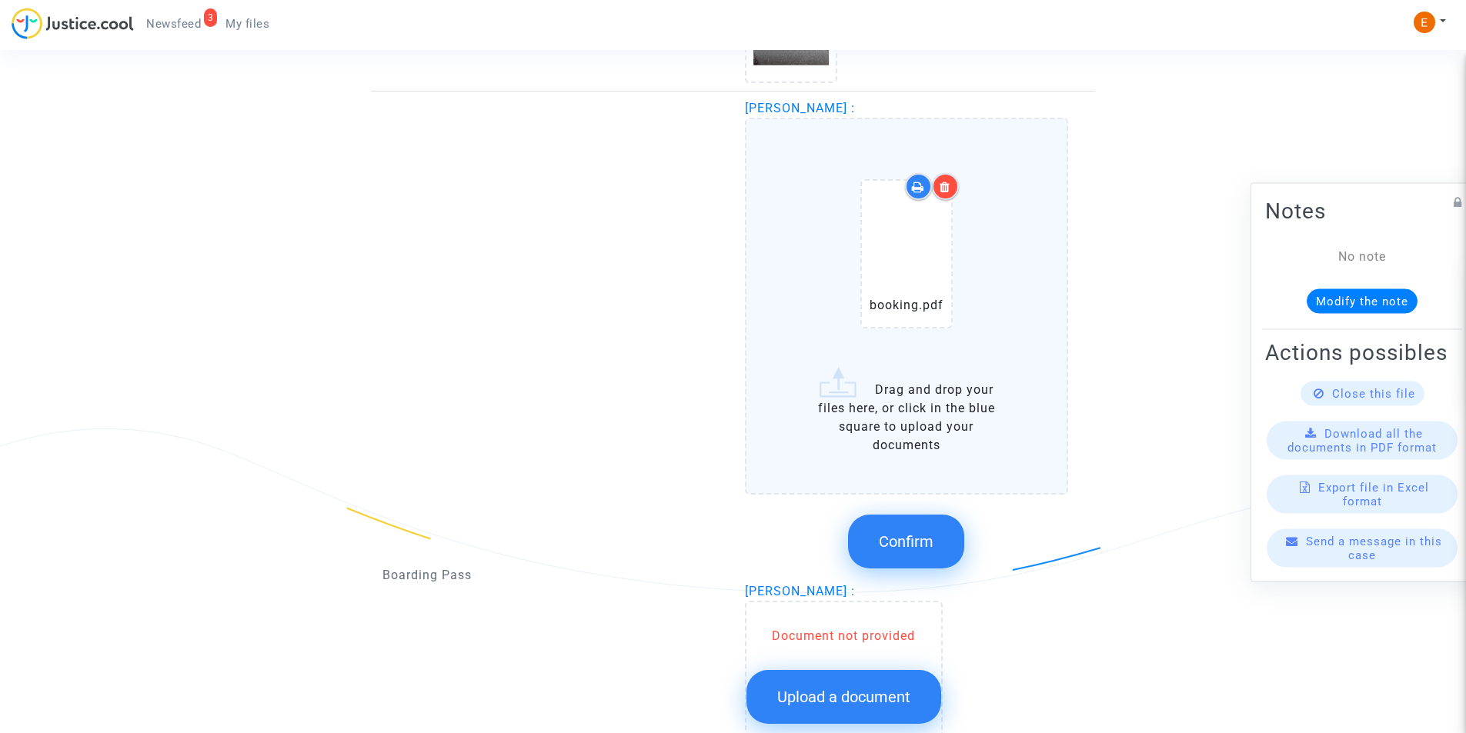
click at [919, 532] on span "Confirm" at bounding box center [906, 541] width 55 height 18
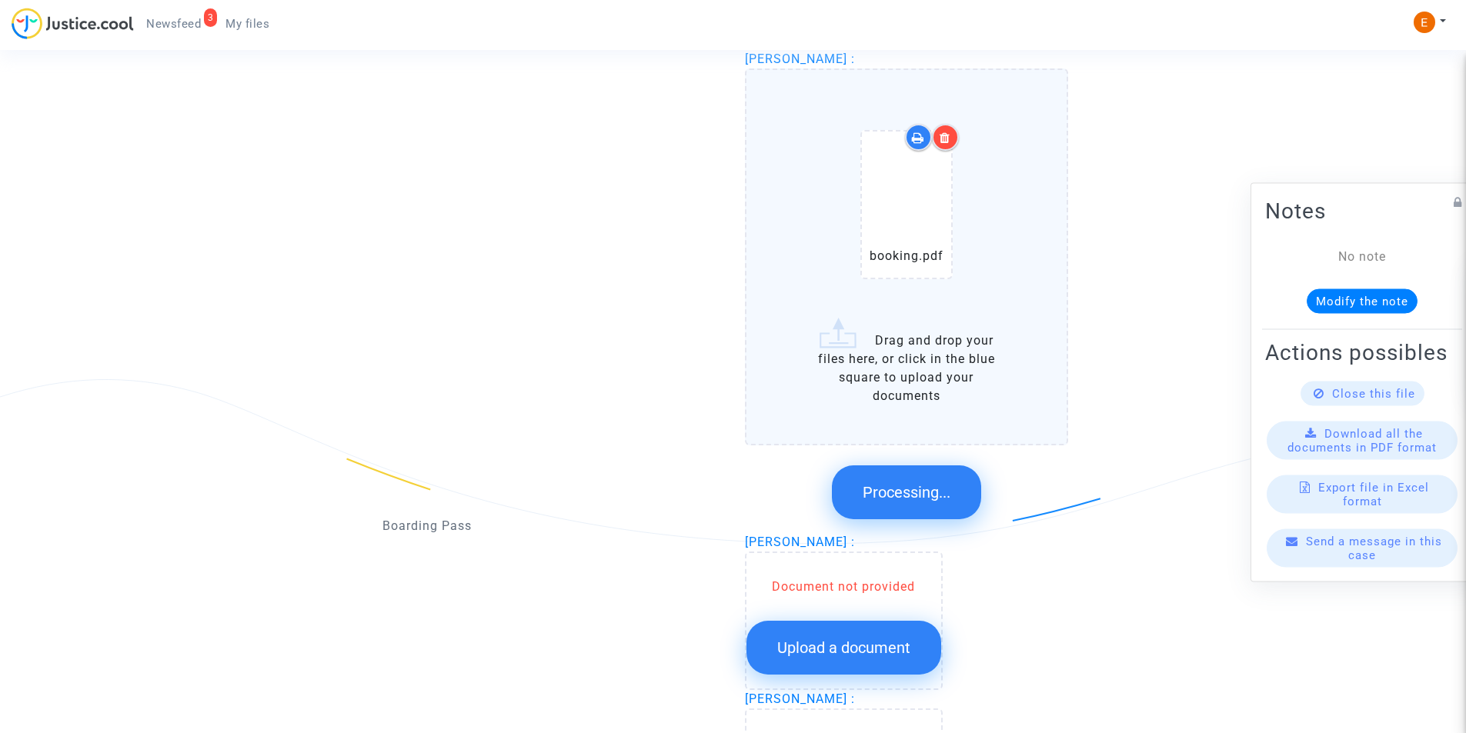
scroll to position [1693, 0]
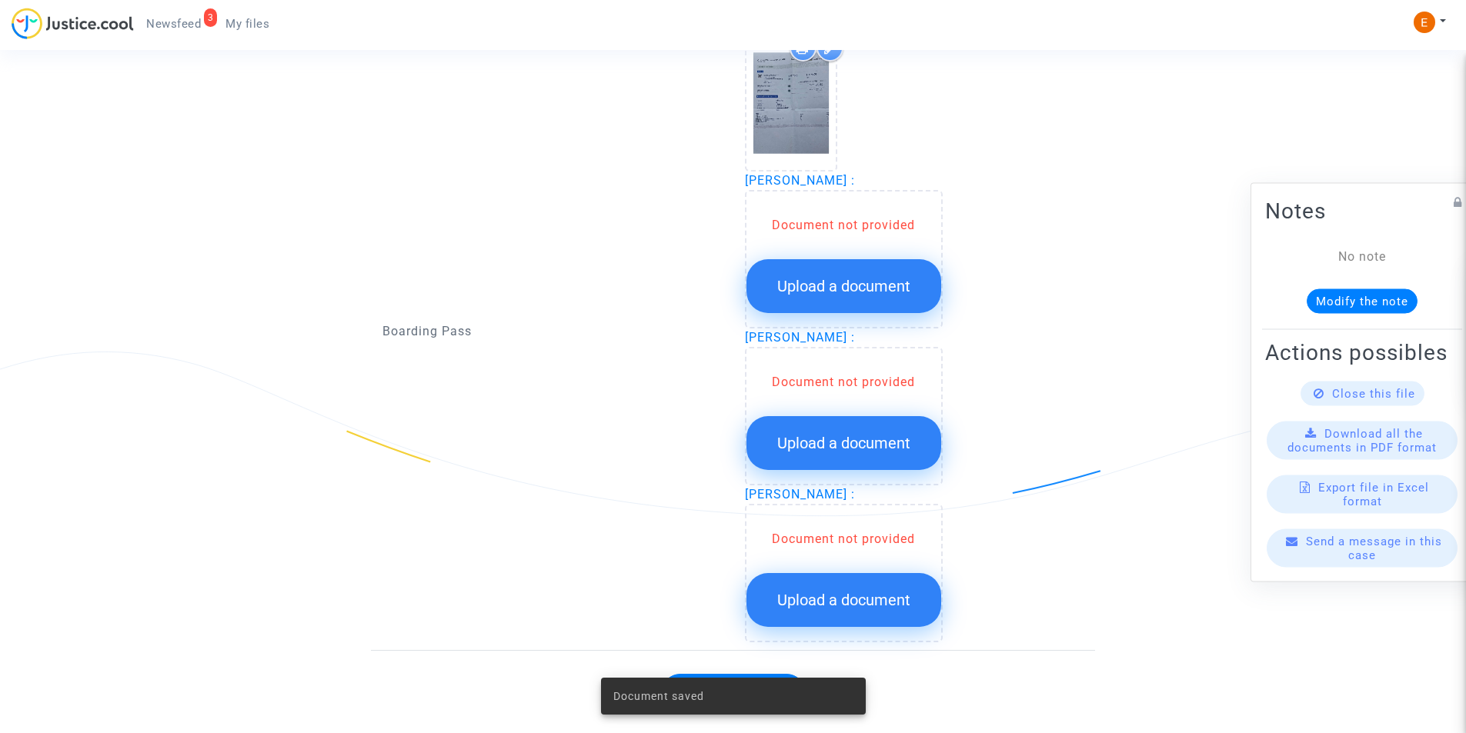
click at [850, 282] on span "Upload a document" at bounding box center [843, 286] width 133 height 18
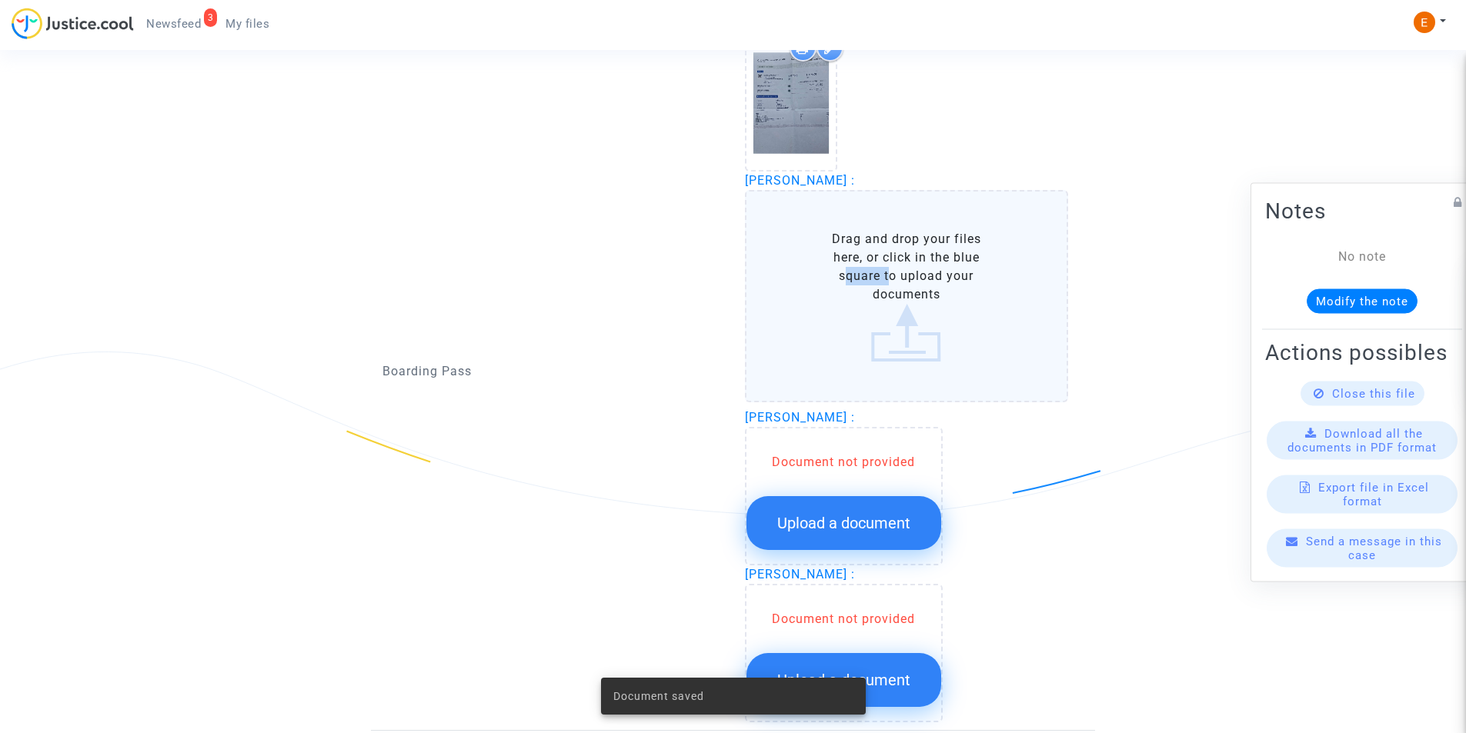
click at [851, 282] on label "Drag and drop your files here, or click in the blue square to upload your docum…" at bounding box center [907, 296] width 324 height 212
click at [0, 0] on input "Drag and drop your files here, or click in the blue square to upload your docum…" at bounding box center [0, 0] width 0 height 0
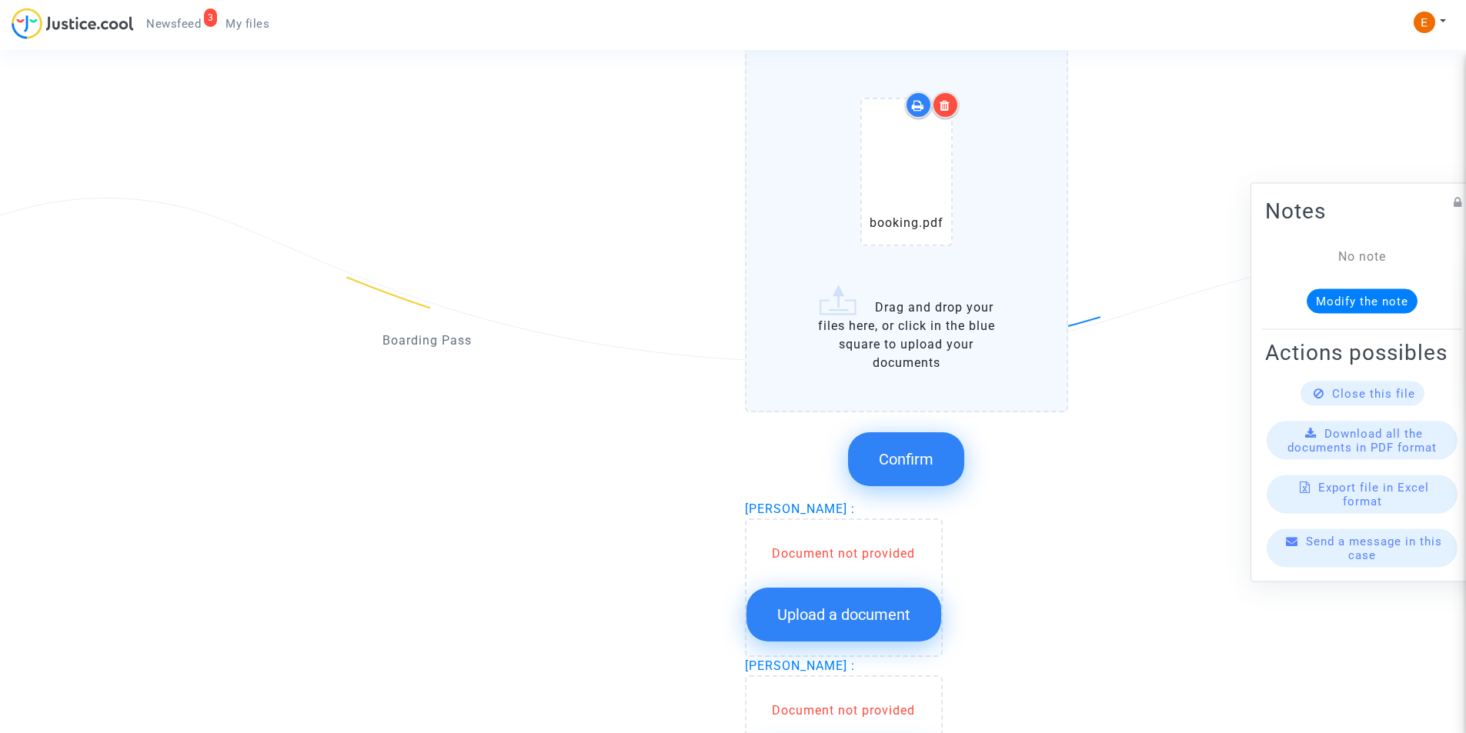
click at [898, 449] on button "Confirm" at bounding box center [906, 459] width 116 height 54
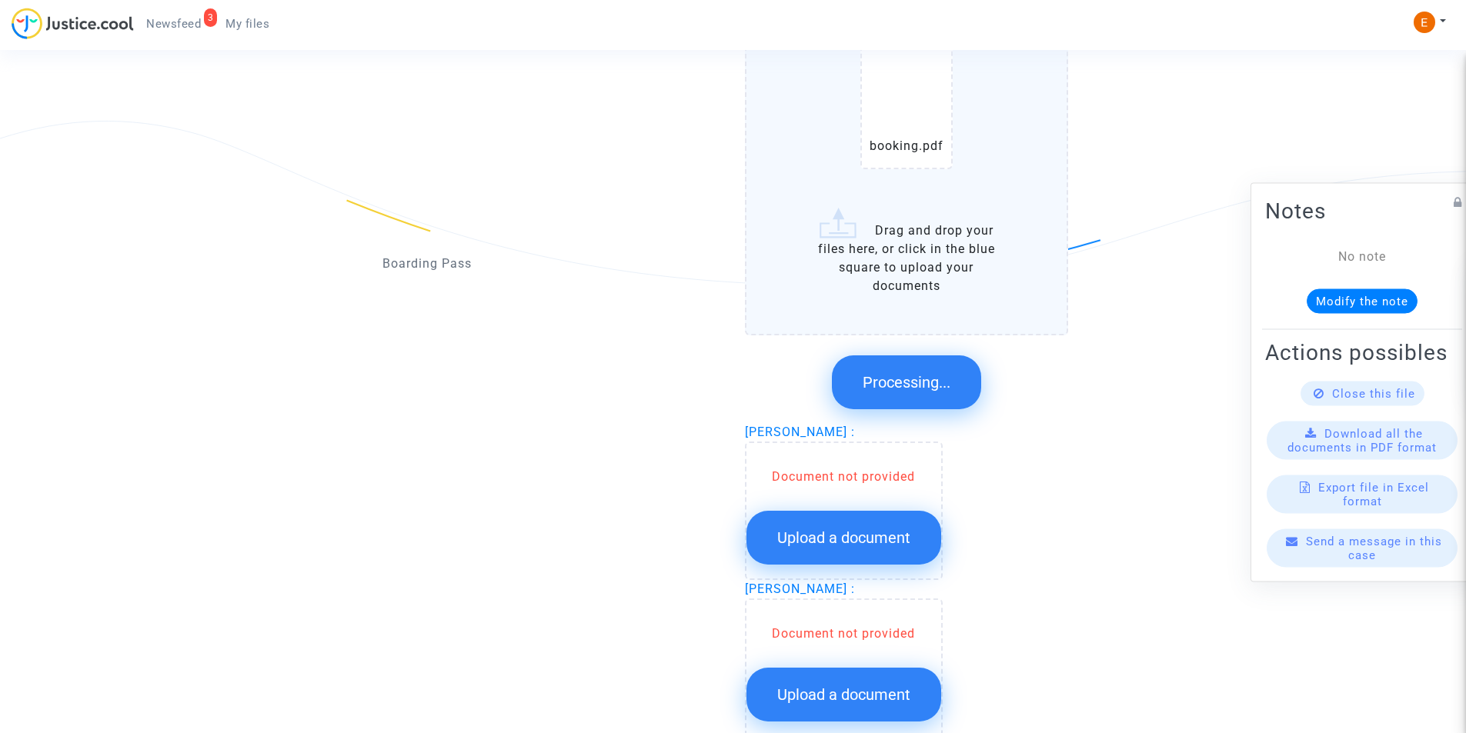
scroll to position [1718, 0]
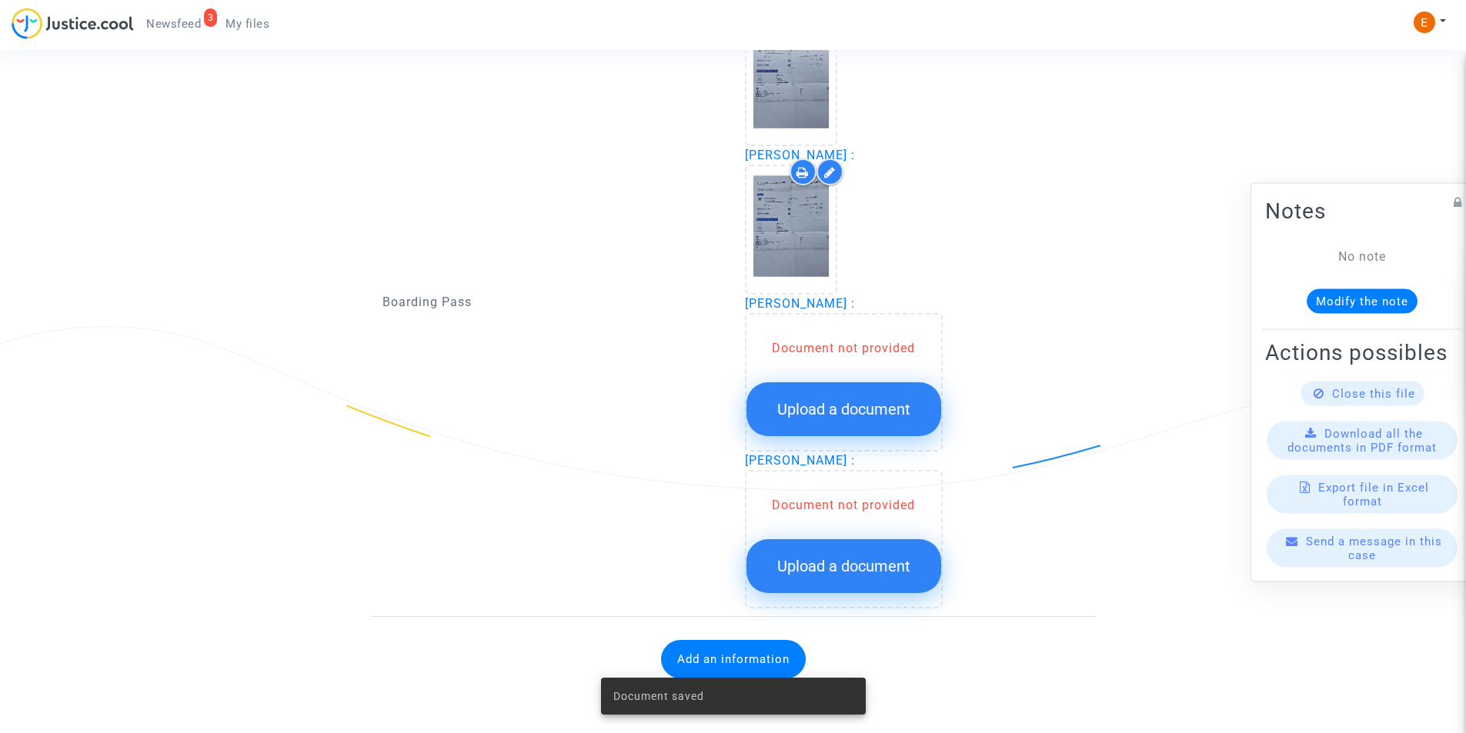
click at [858, 405] on span "Upload a document" at bounding box center [843, 409] width 133 height 18
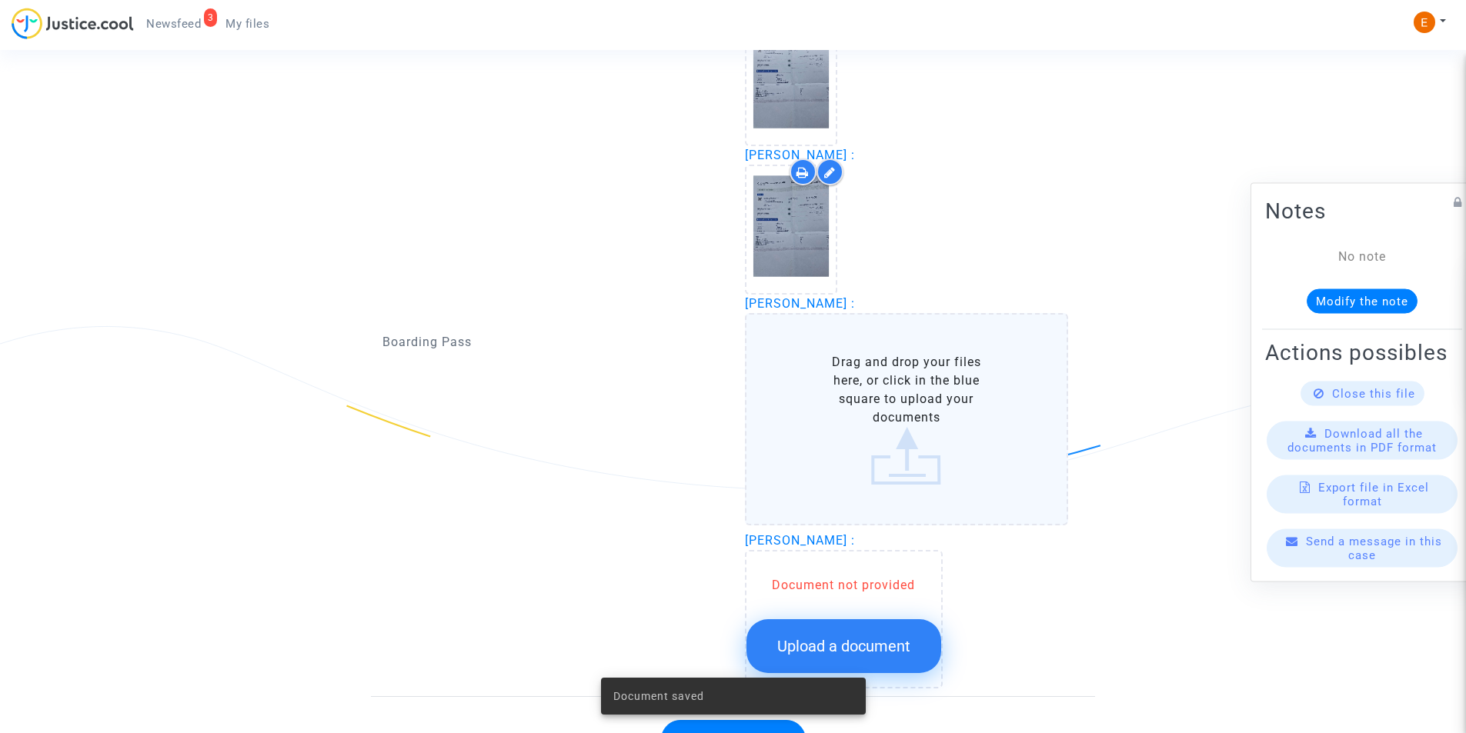
click at [872, 379] on label "Drag and drop your files here, or click in the blue square to upload your docum…" at bounding box center [907, 419] width 324 height 212
click at [0, 0] on input "Drag and drop your files here, or click in the blue square to upload your docum…" at bounding box center [0, 0] width 0 height 0
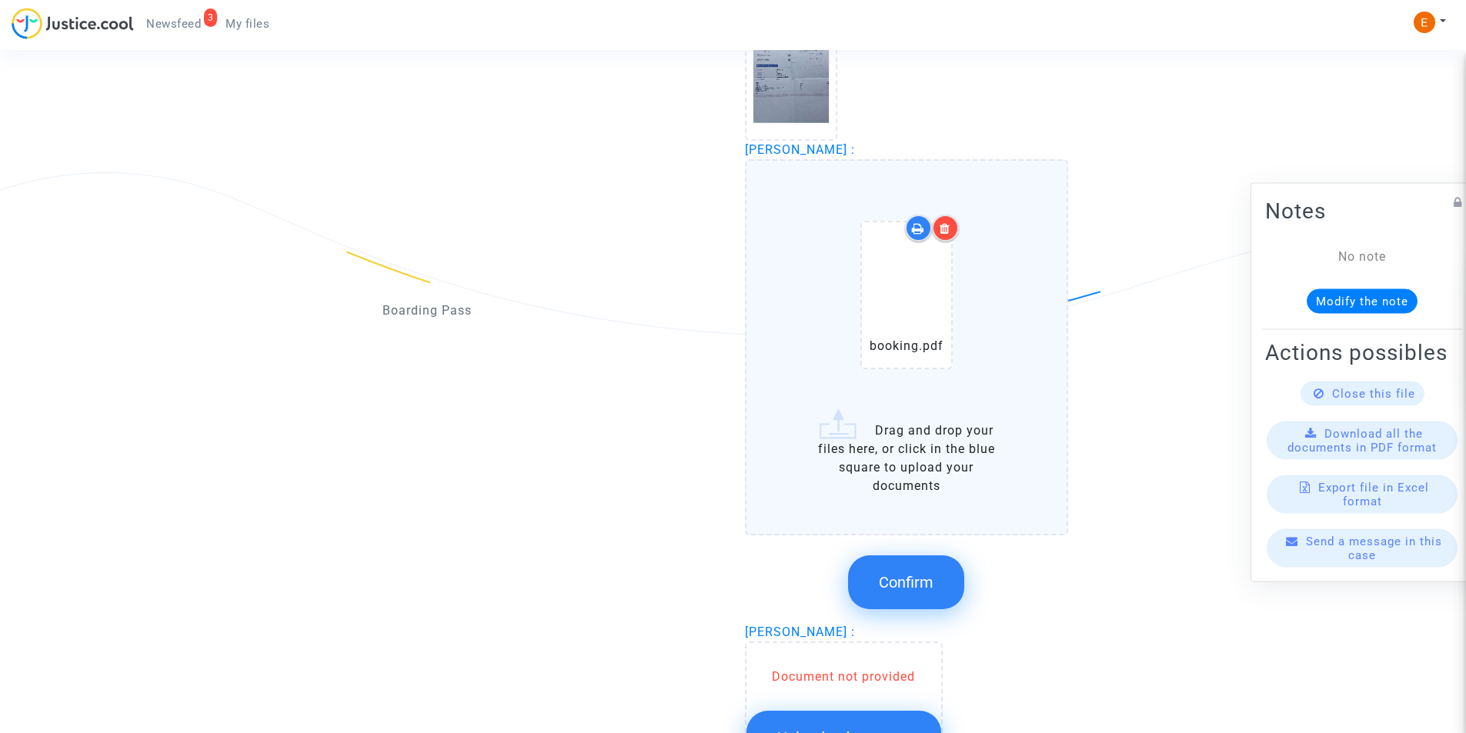
scroll to position [1949, 0]
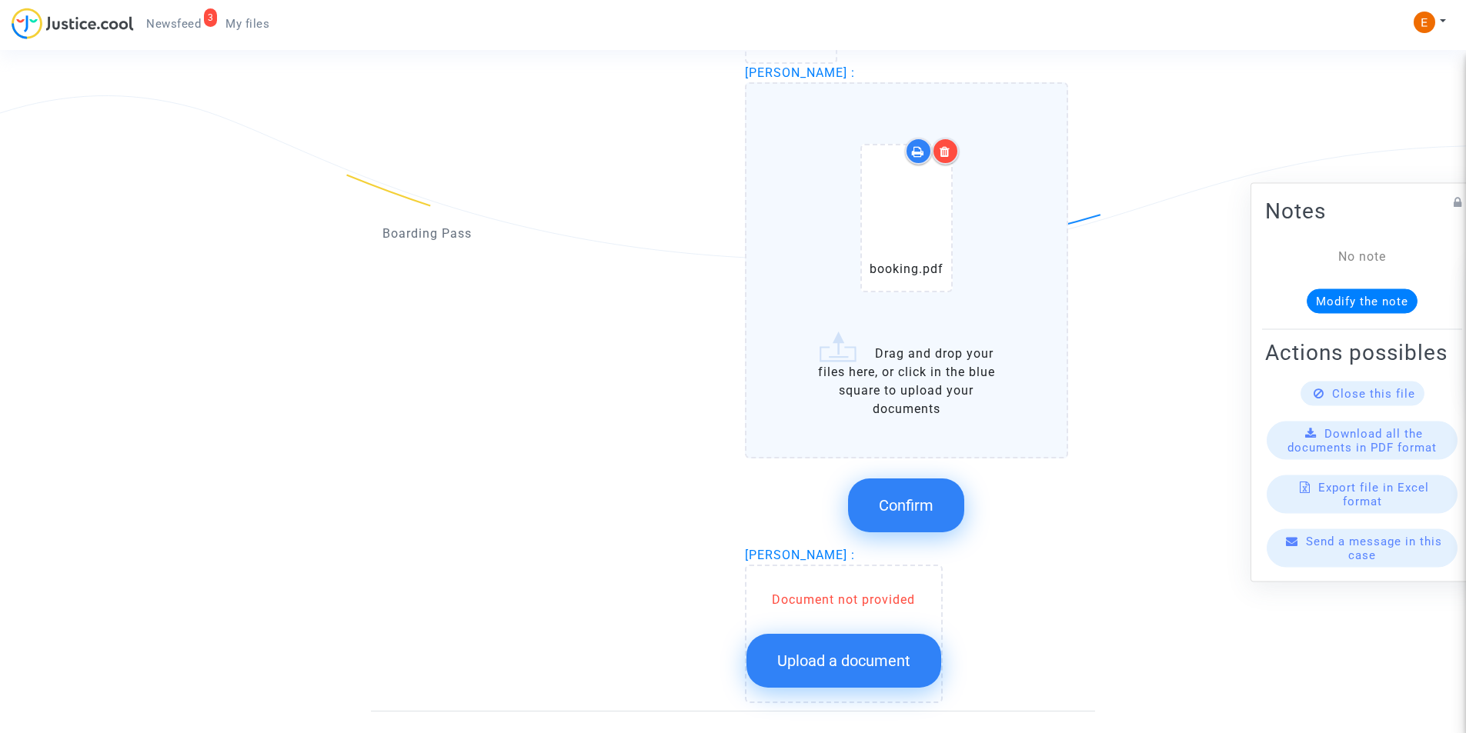
click at [932, 495] on button "Confirm" at bounding box center [906, 506] width 116 height 54
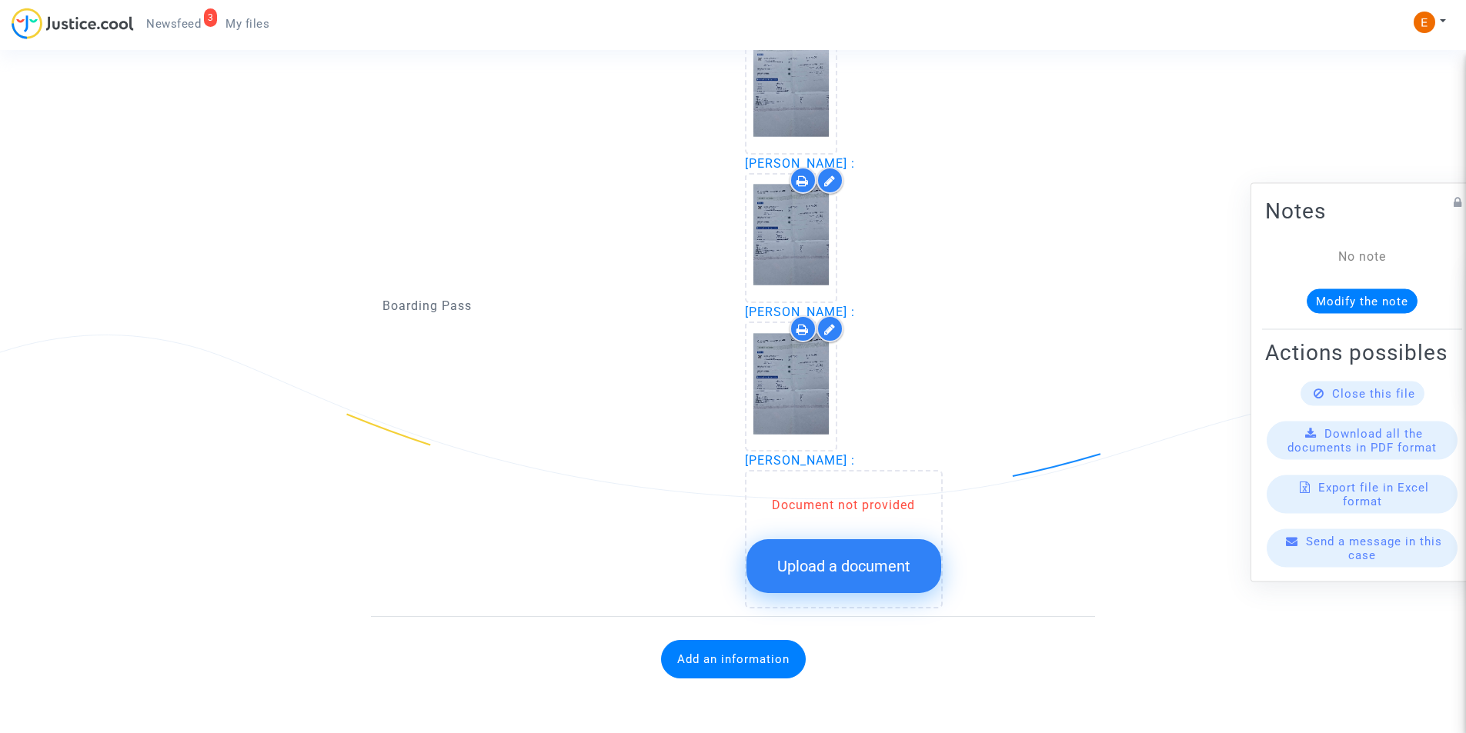
scroll to position [1709, 0]
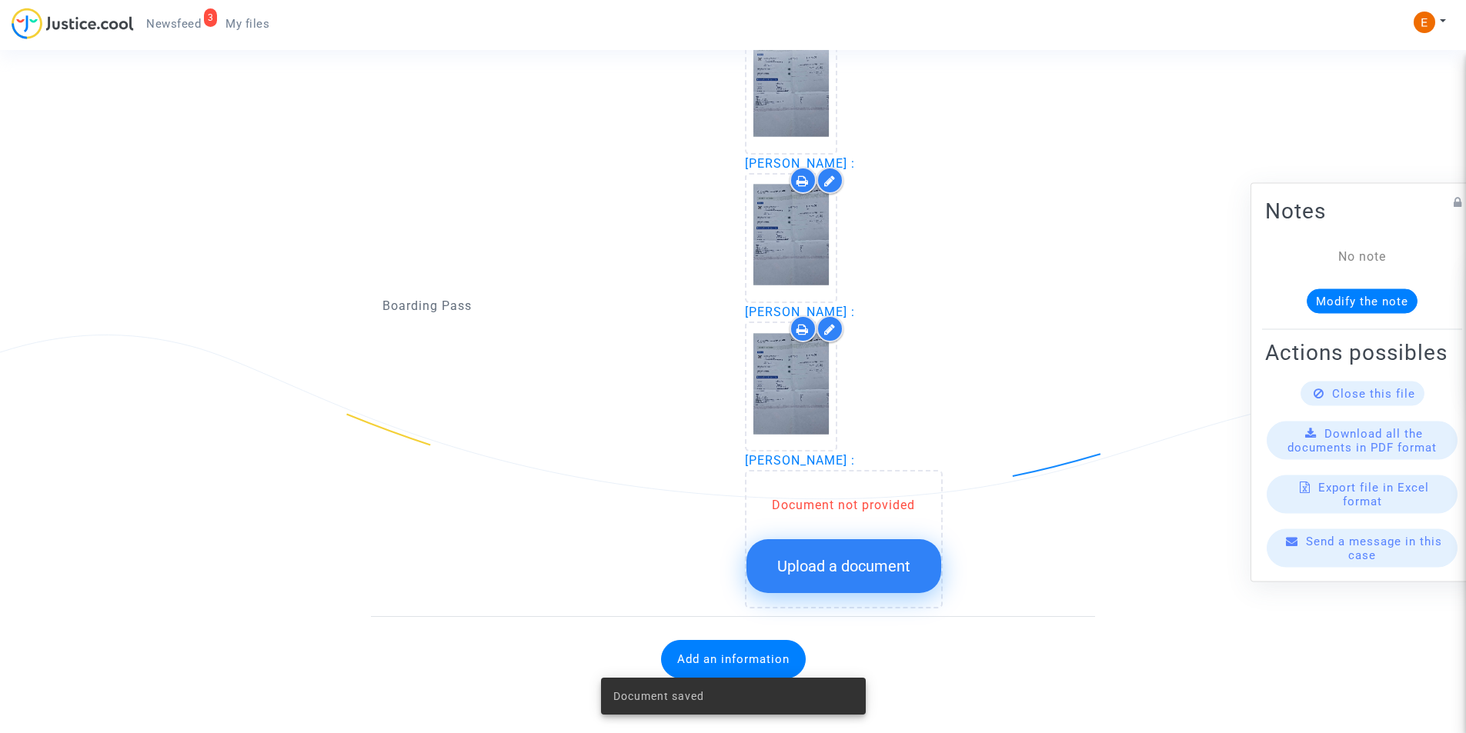
click at [811, 549] on button "Upload a document" at bounding box center [843, 566] width 195 height 54
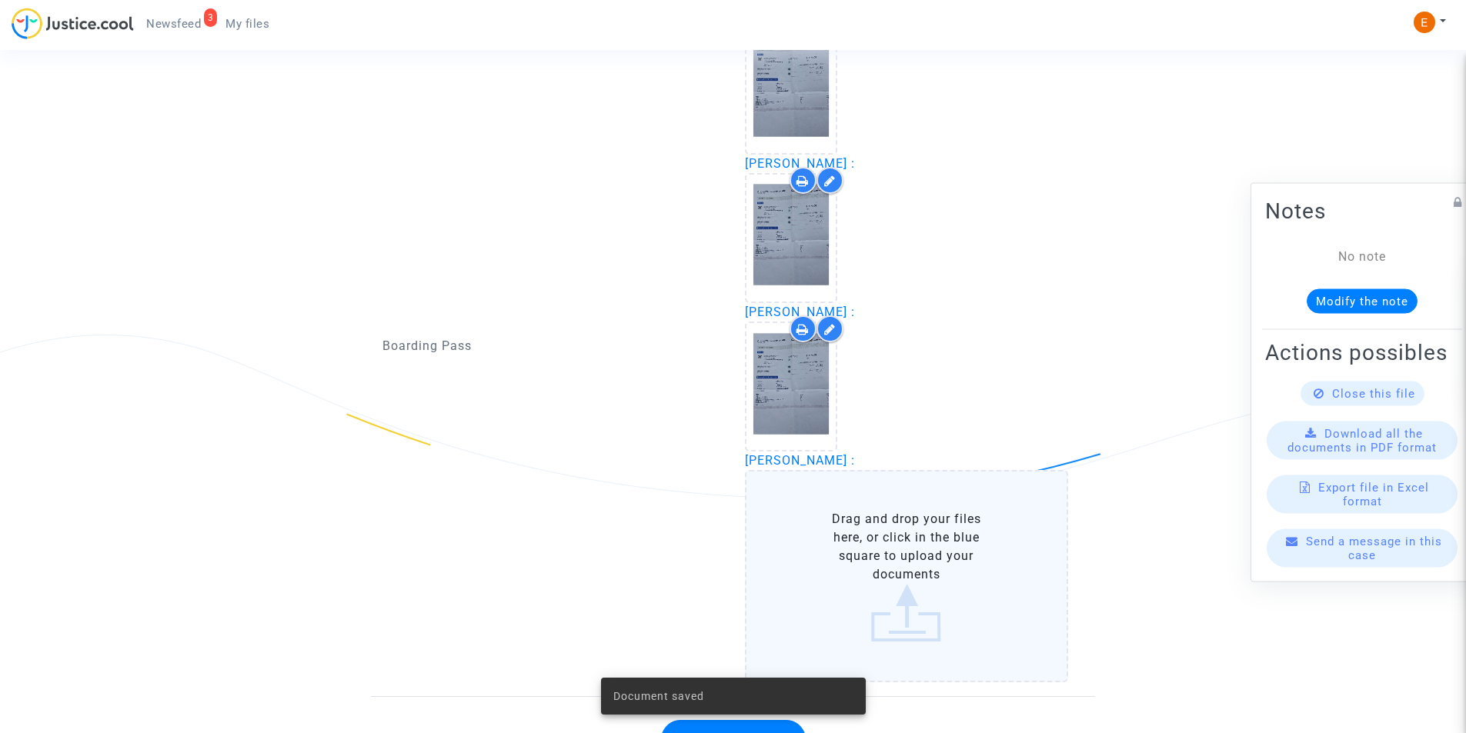
click at [830, 509] on label "Drag and drop your files here, or click in the blue square to upload your docum…" at bounding box center [907, 576] width 324 height 212
click at [0, 0] on input "Drag and drop your files here, or click in the blue square to upload your docum…" at bounding box center [0, 0] width 0 height 0
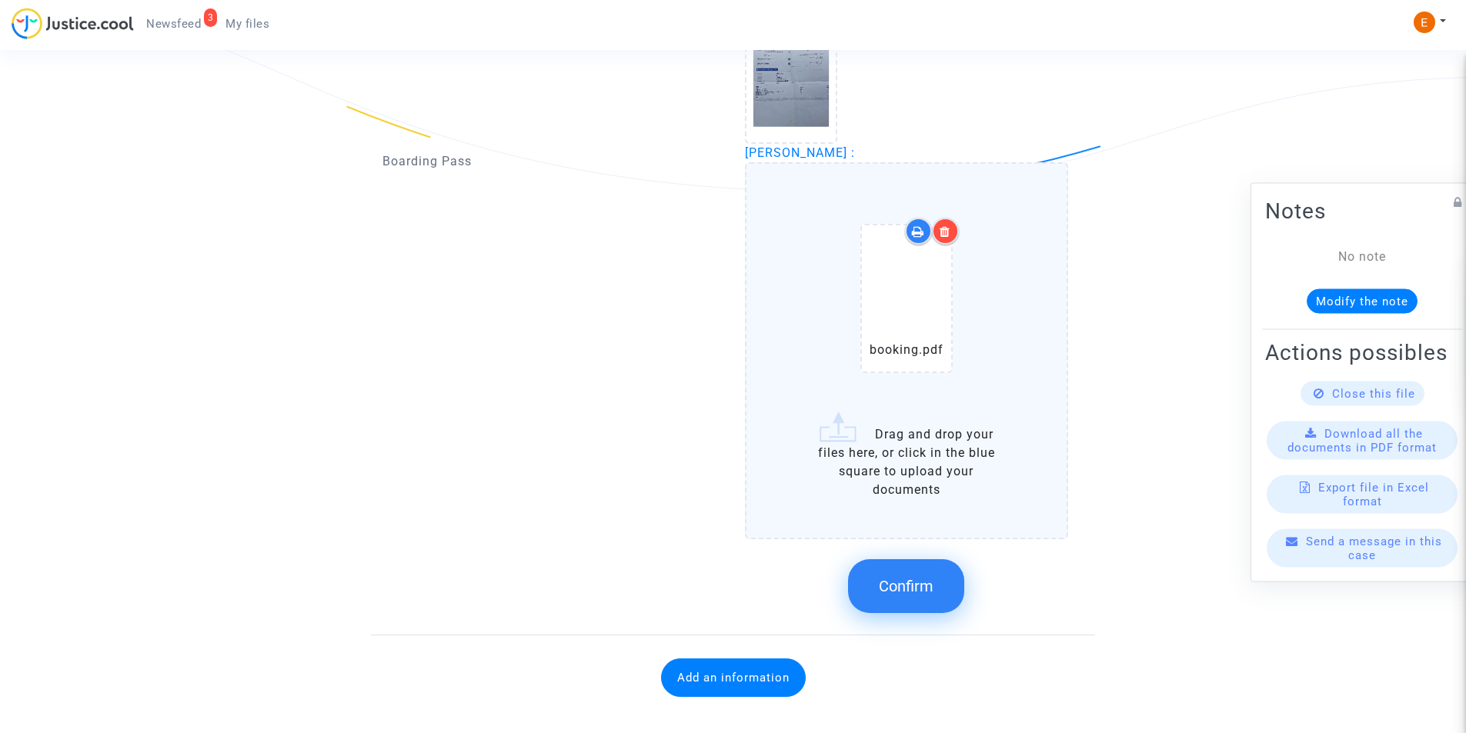
click at [926, 581] on span "Confirm" at bounding box center [906, 586] width 55 height 18
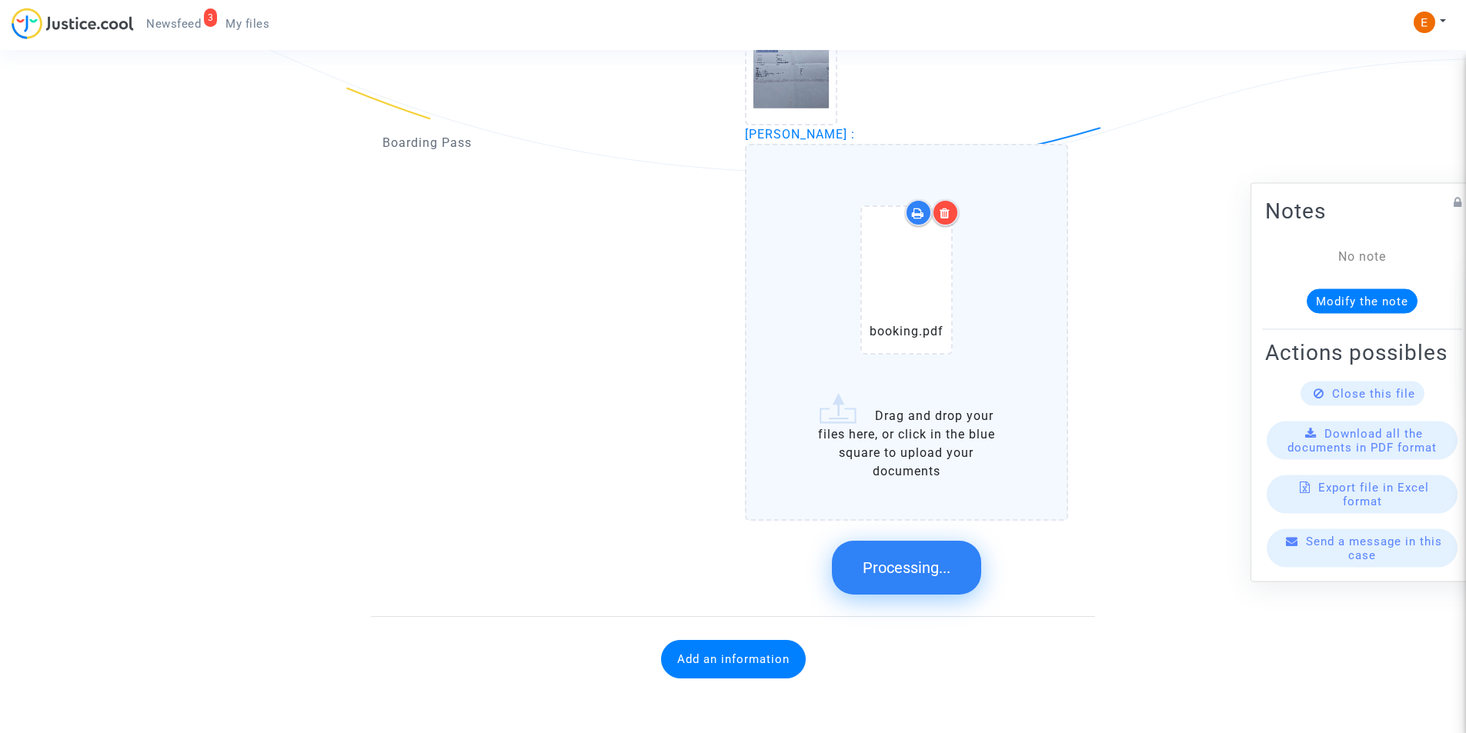
scroll to position [1702, 0]
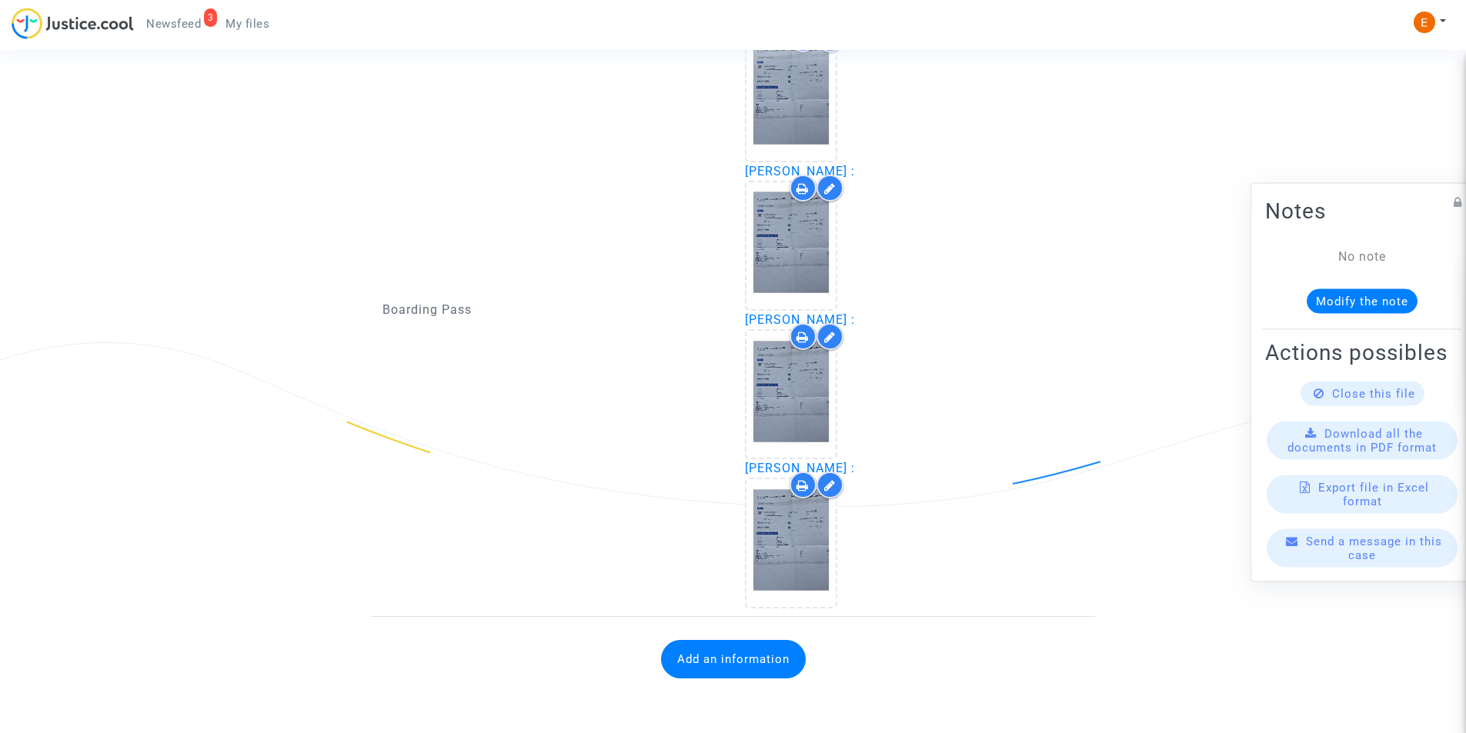
click at [730, 657] on button "Add an information" at bounding box center [733, 659] width 145 height 38
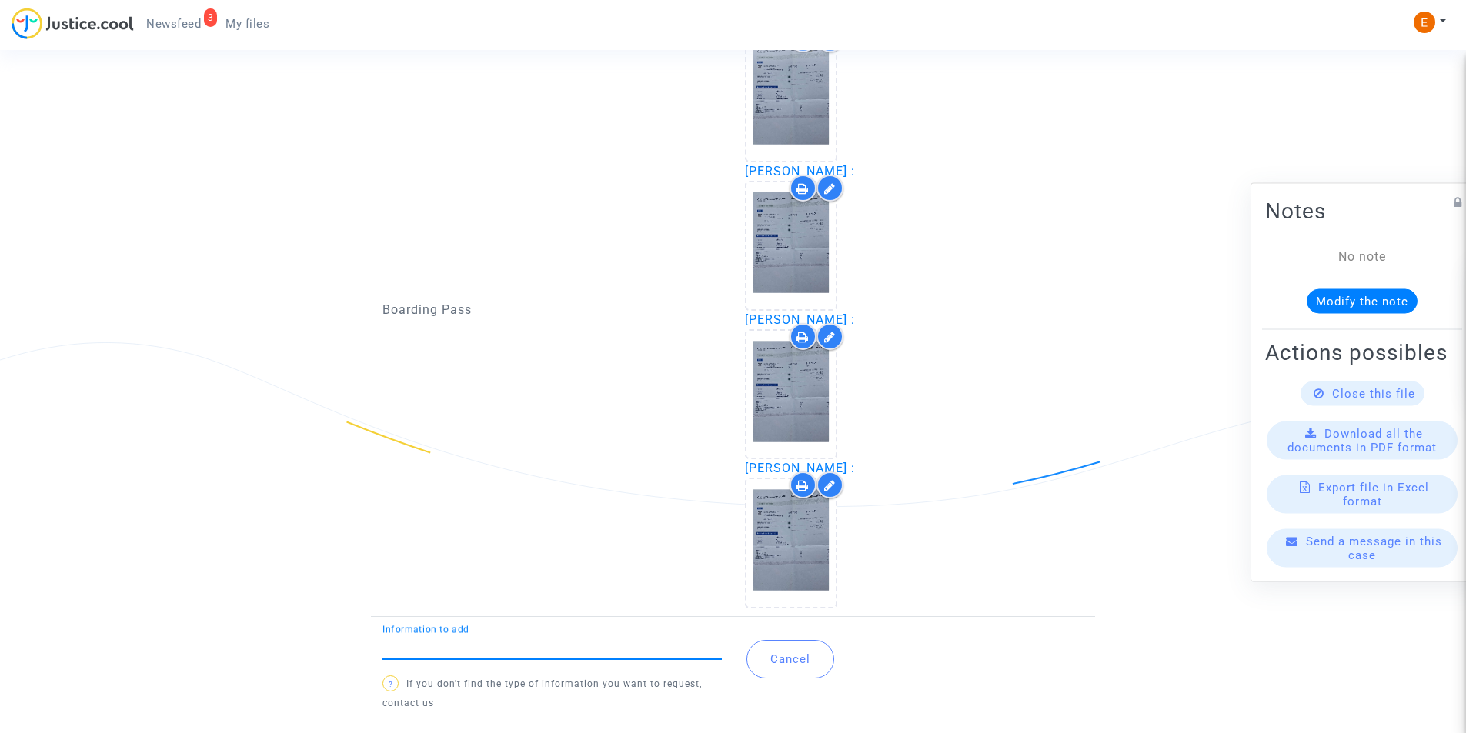
click at [605, 636] on div "Information to add" at bounding box center [551, 642] width 339 height 35
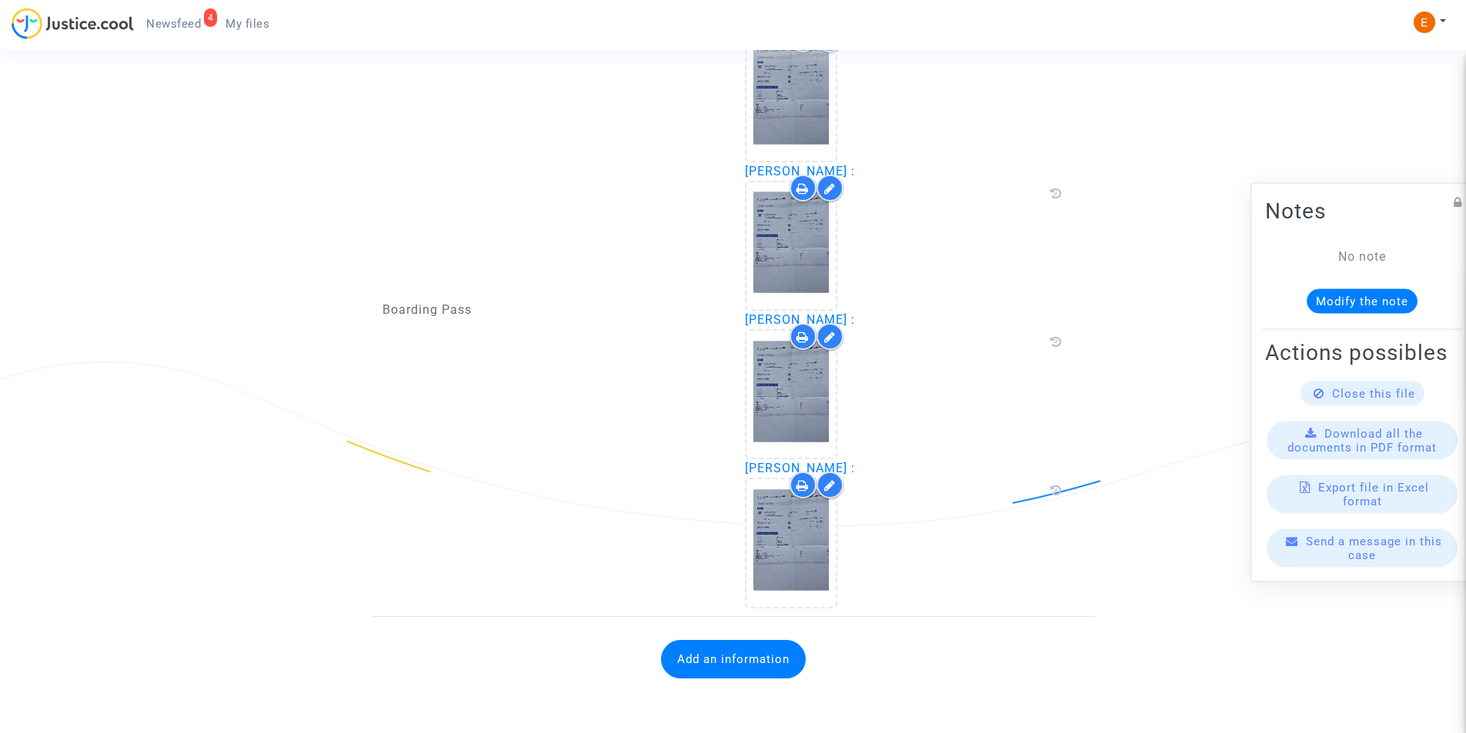
click at [680, 653] on button "Add an information" at bounding box center [733, 659] width 145 height 38
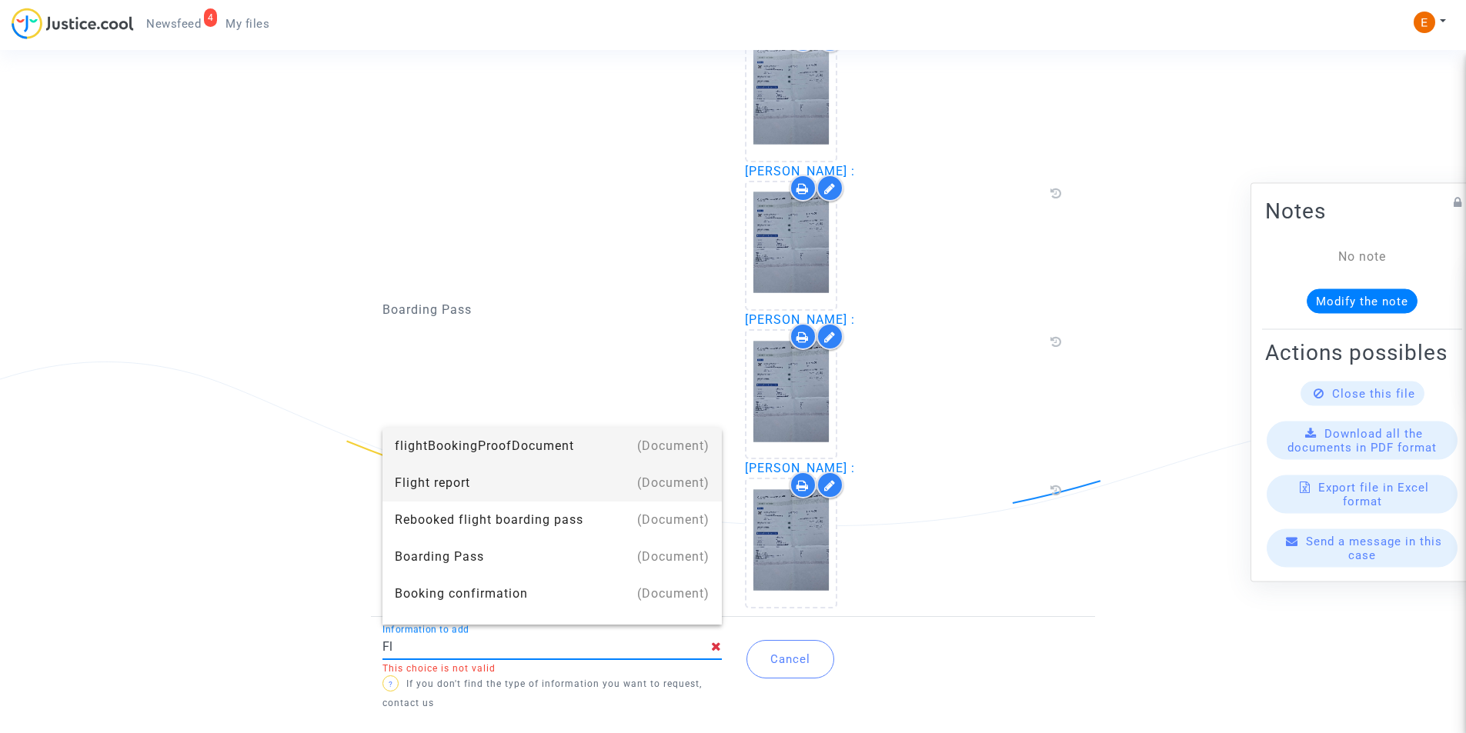
click at [431, 483] on div "Flight report" at bounding box center [552, 483] width 315 height 37
type input "Flight report"
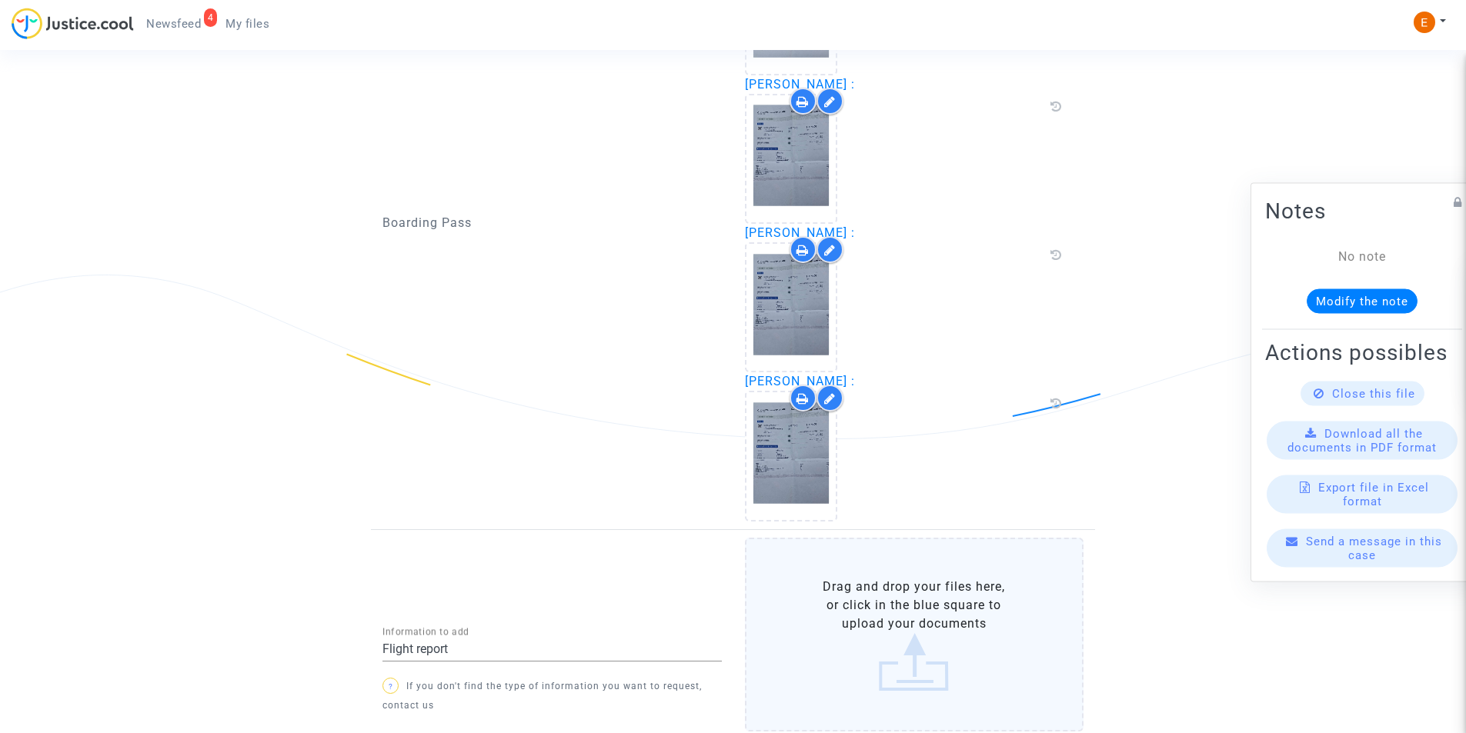
scroll to position [1890, 0]
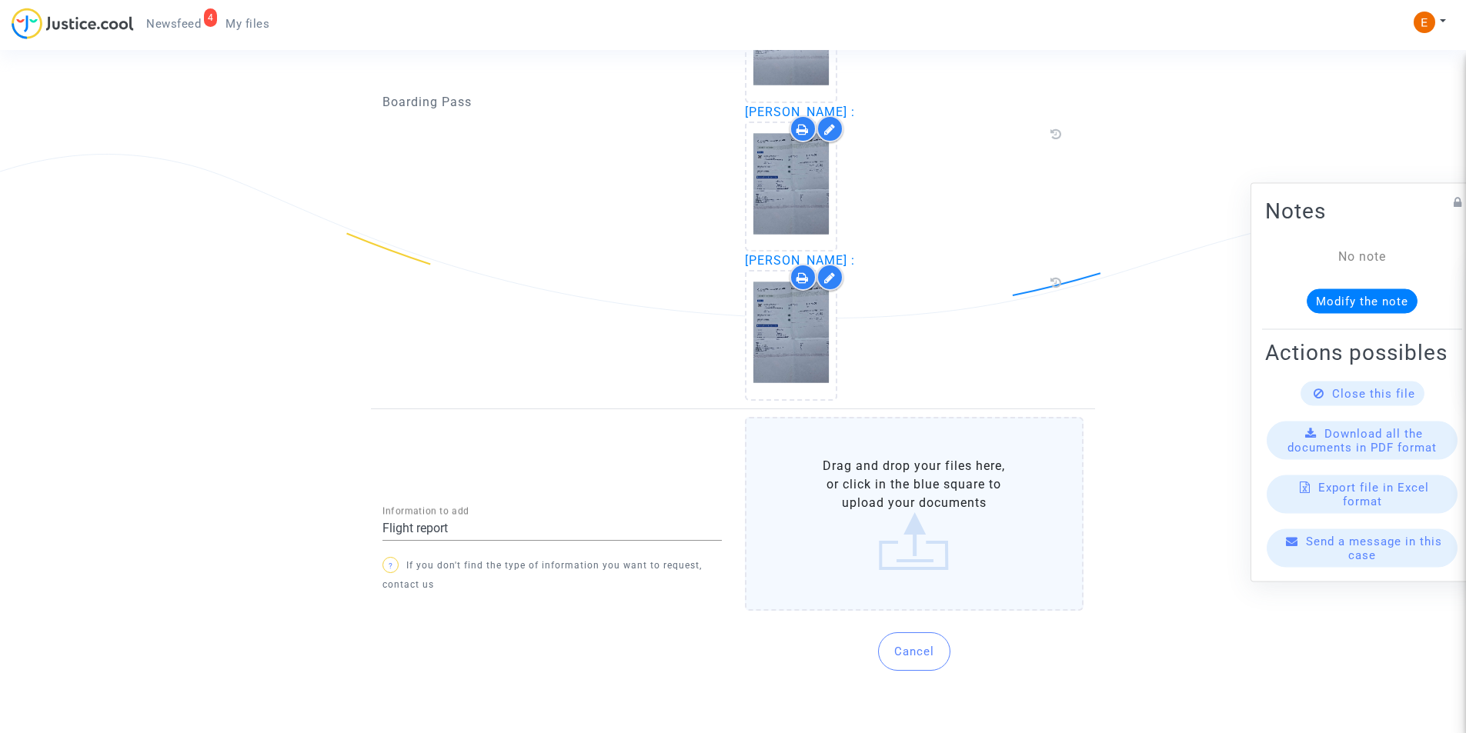
click at [920, 538] on label "Drag and drop your files here, or click in the blue square to upload your docum…" at bounding box center [914, 514] width 339 height 194
click at [0, 0] on input "Drag and drop your files here, or click in the blue square to upload your docum…" at bounding box center [0, 0] width 0 height 0
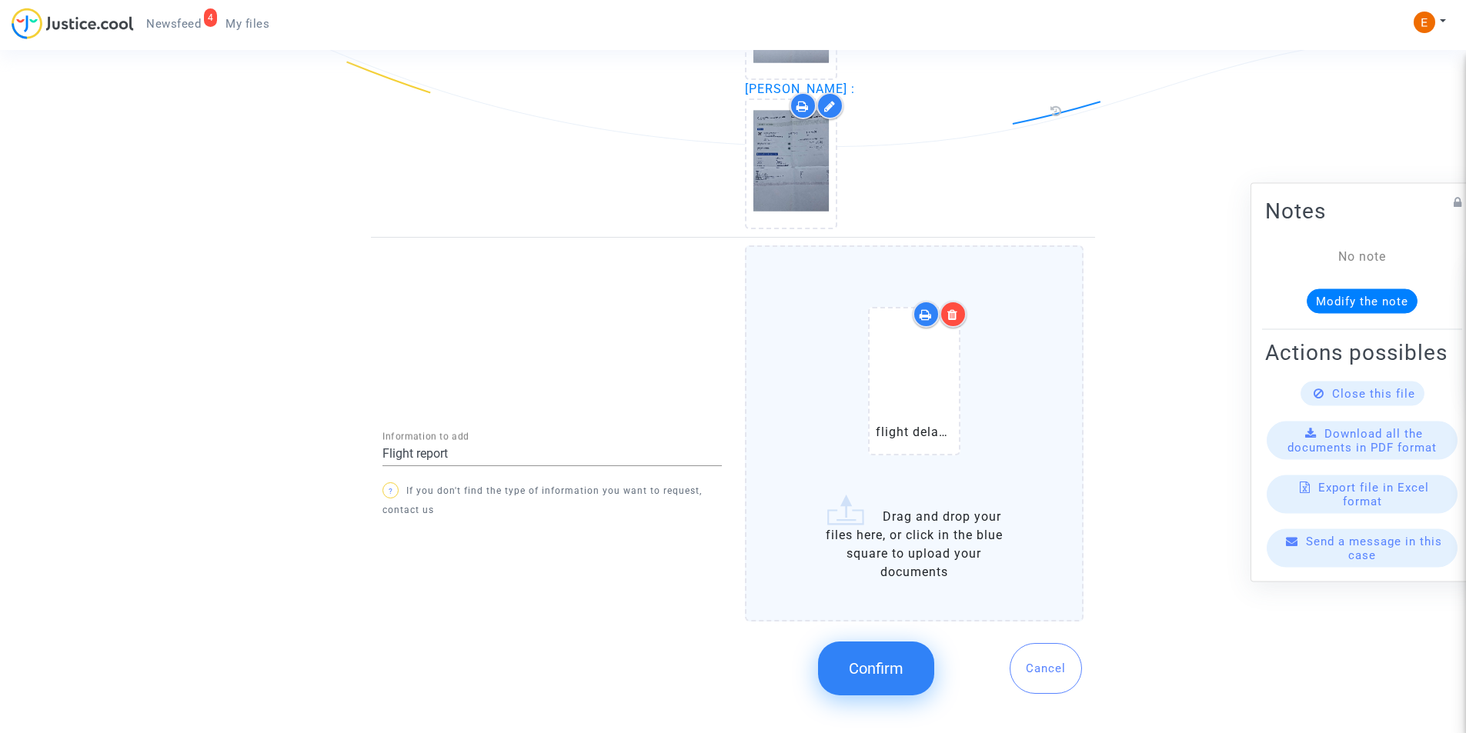
scroll to position [2073, 0]
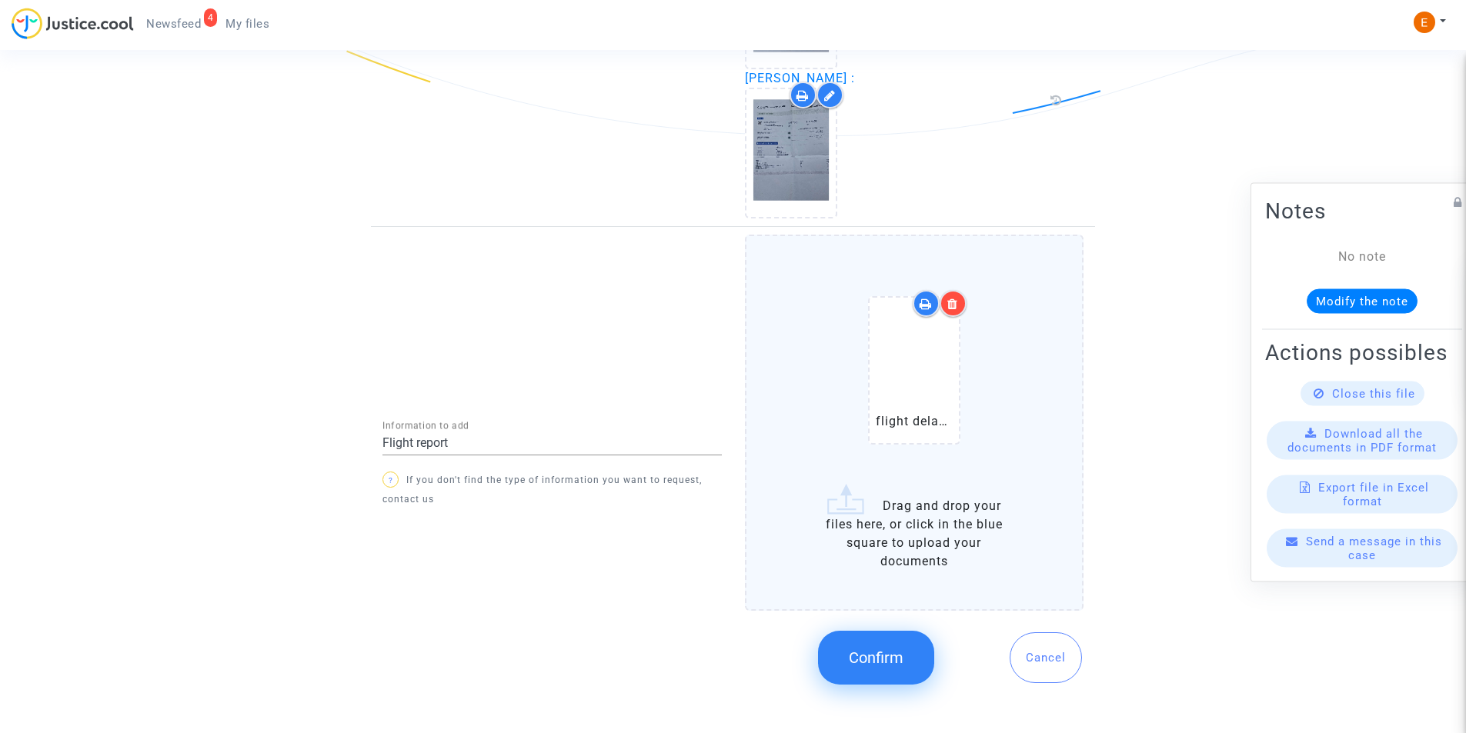
click at [888, 659] on span "Confirm" at bounding box center [876, 658] width 55 height 18
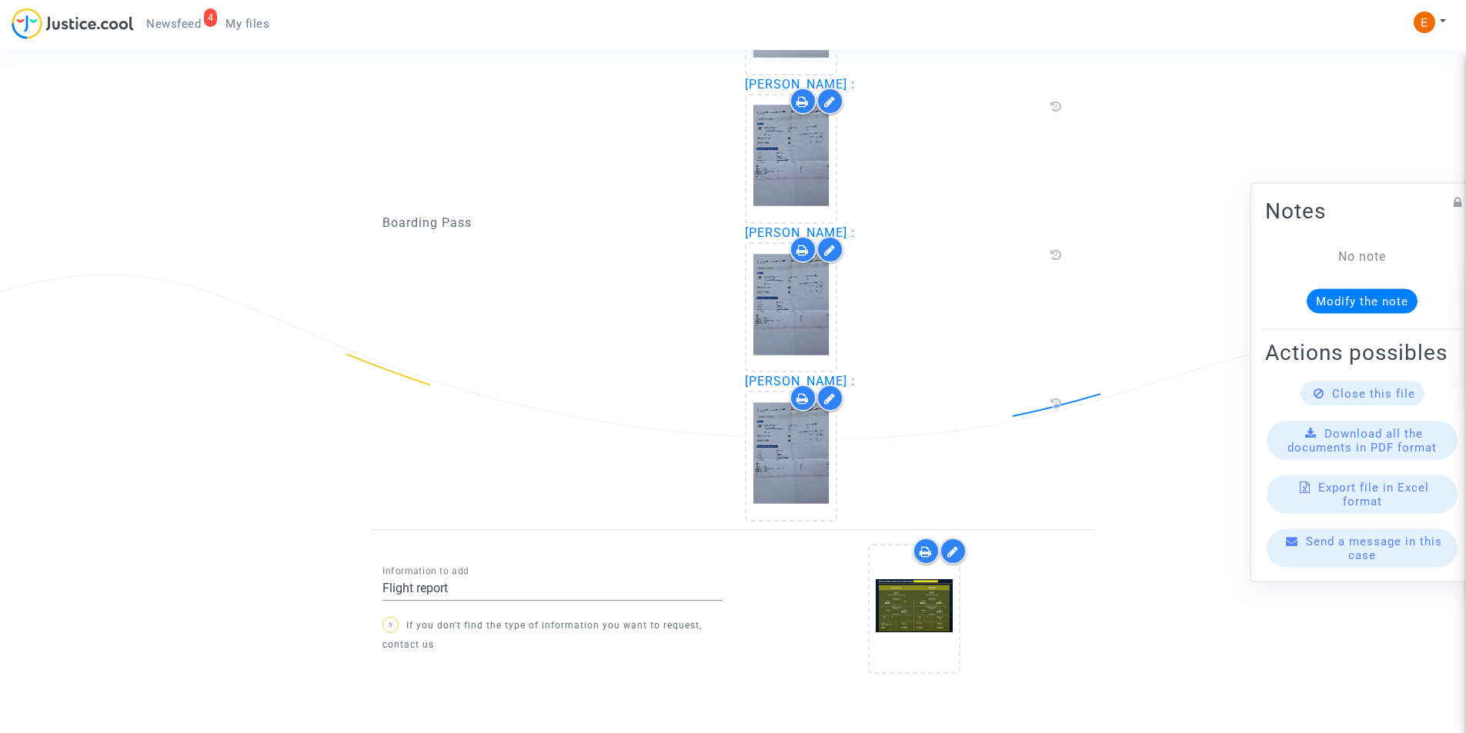
scroll to position [1829, 0]
